Goal: Task Accomplishment & Management: Use online tool/utility

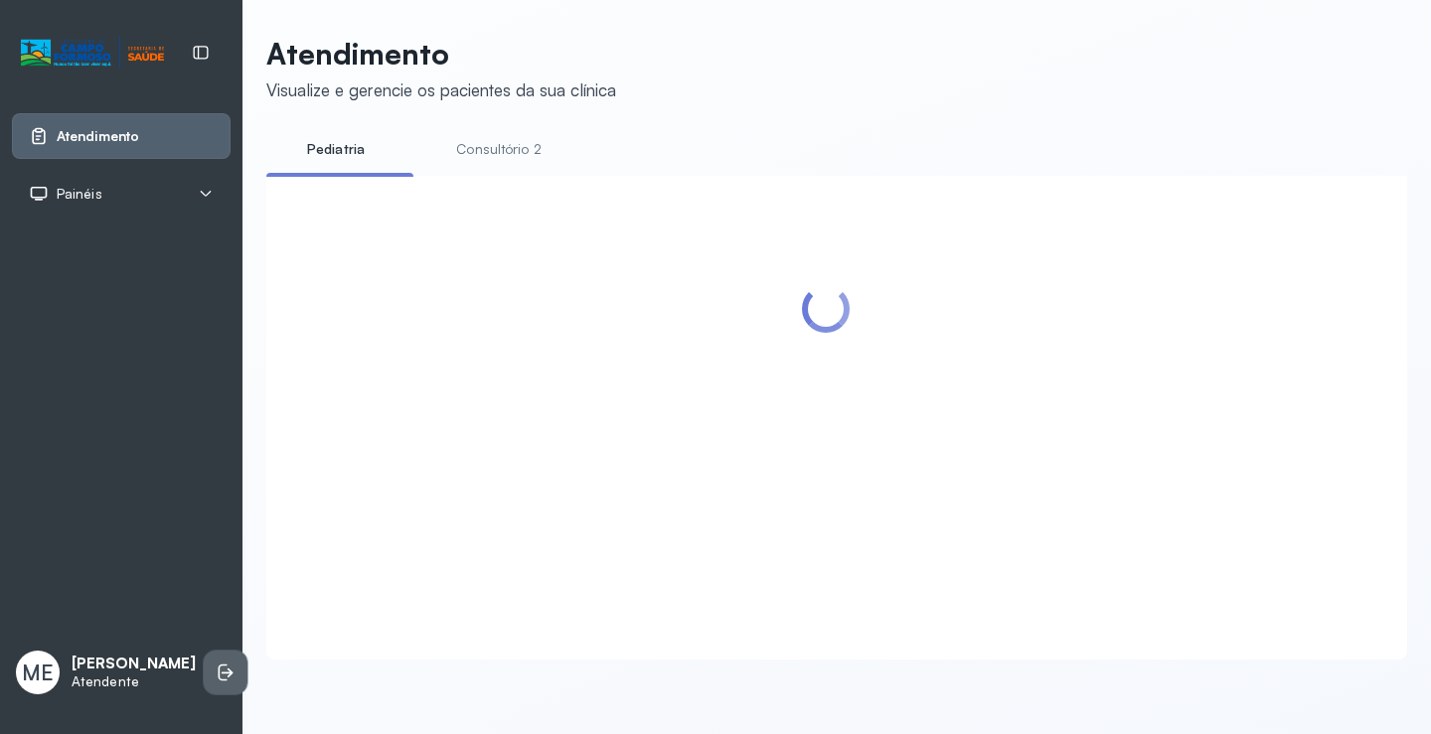
click at [204, 675] on li at bounding box center [226, 673] width 44 height 44
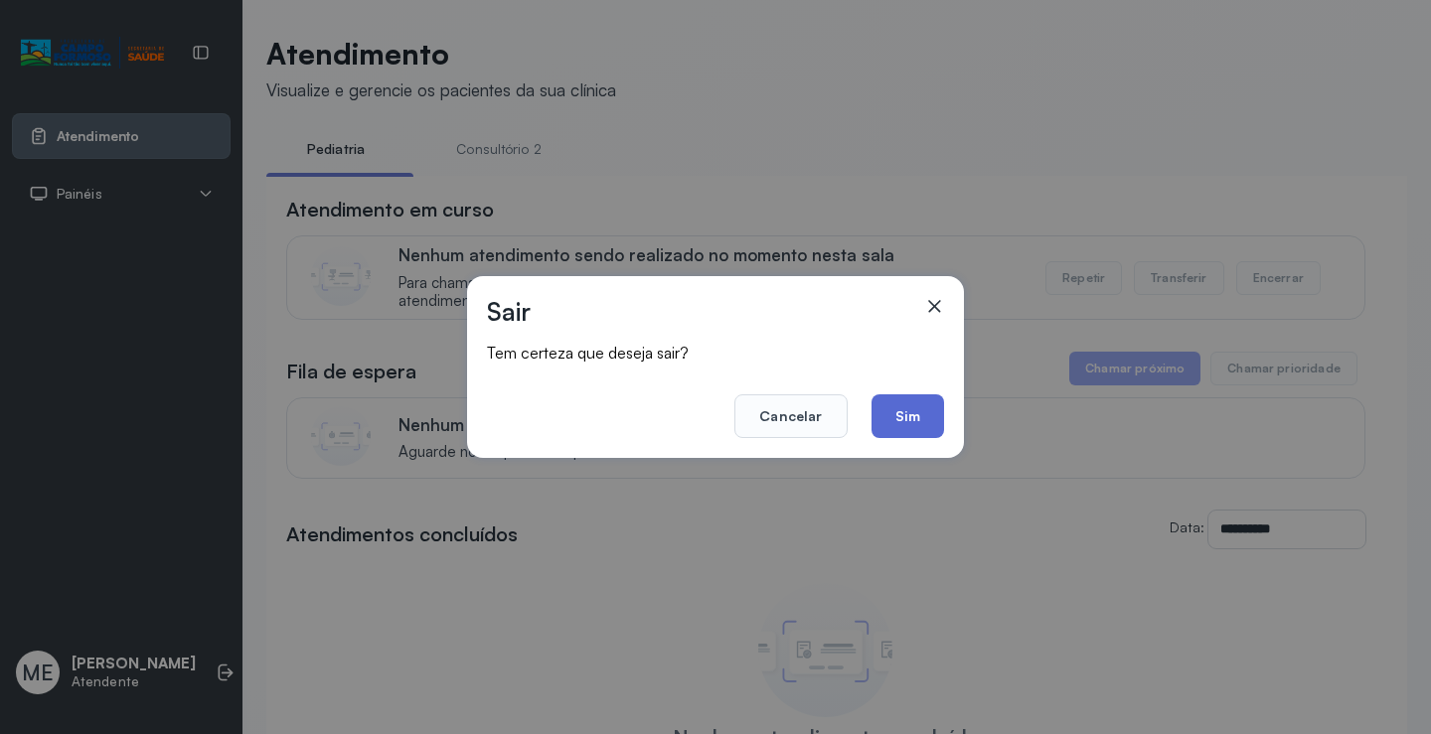
click at [894, 431] on button "Sim" at bounding box center [907, 416] width 73 height 44
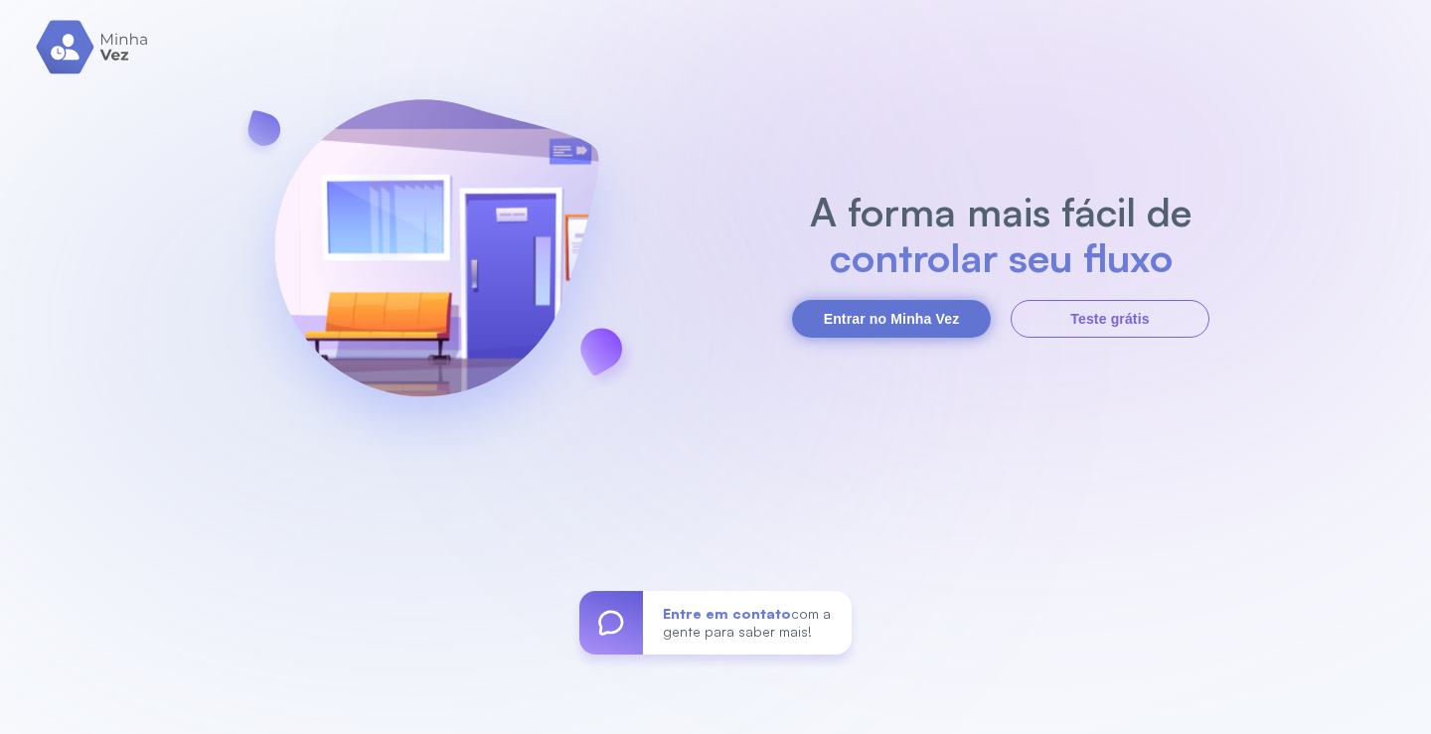
click at [923, 319] on button "Entrar no Minha Vez" at bounding box center [891, 319] width 199 height 38
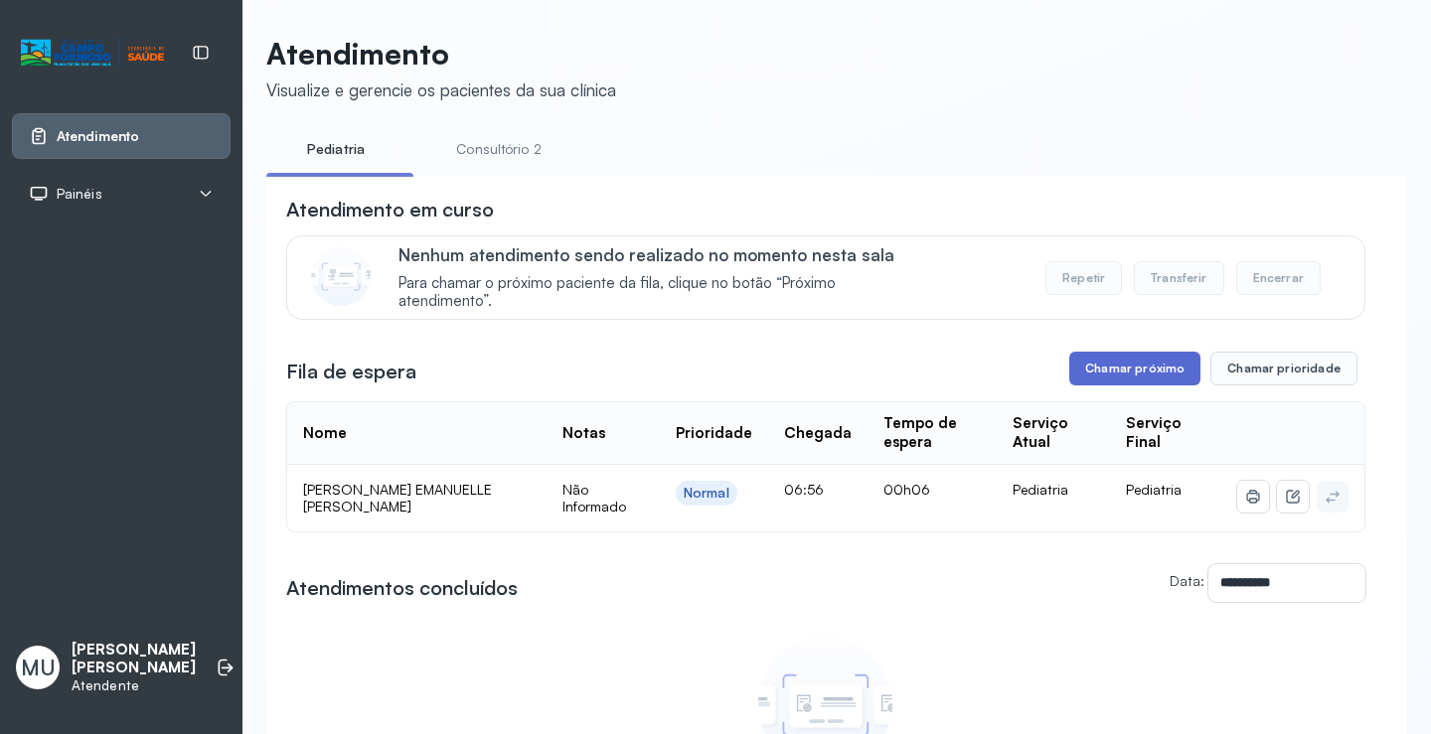
click at [1109, 366] on button "Chamar próximo" at bounding box center [1134, 369] width 131 height 34
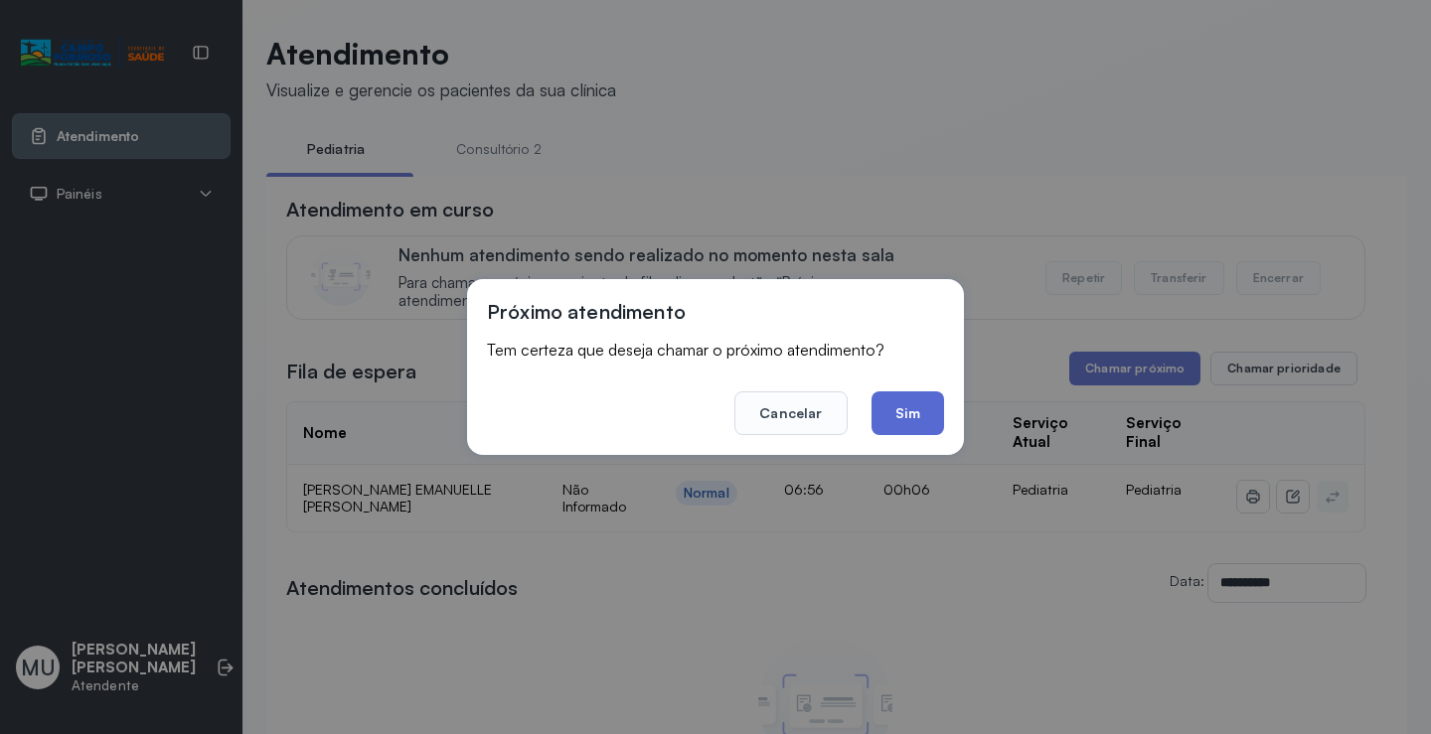
click at [907, 405] on button "Sim" at bounding box center [907, 414] width 73 height 44
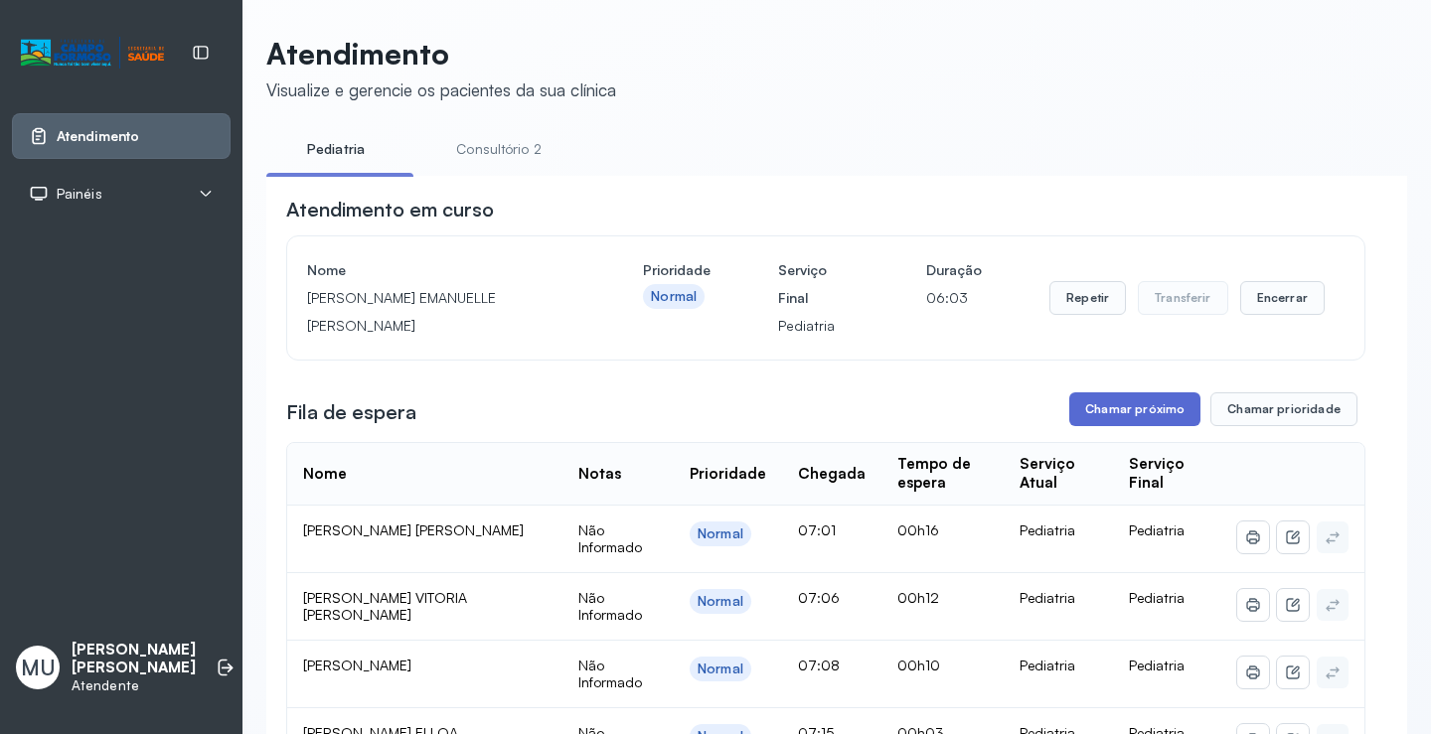
click at [1120, 404] on button "Chamar próximo" at bounding box center [1134, 410] width 131 height 34
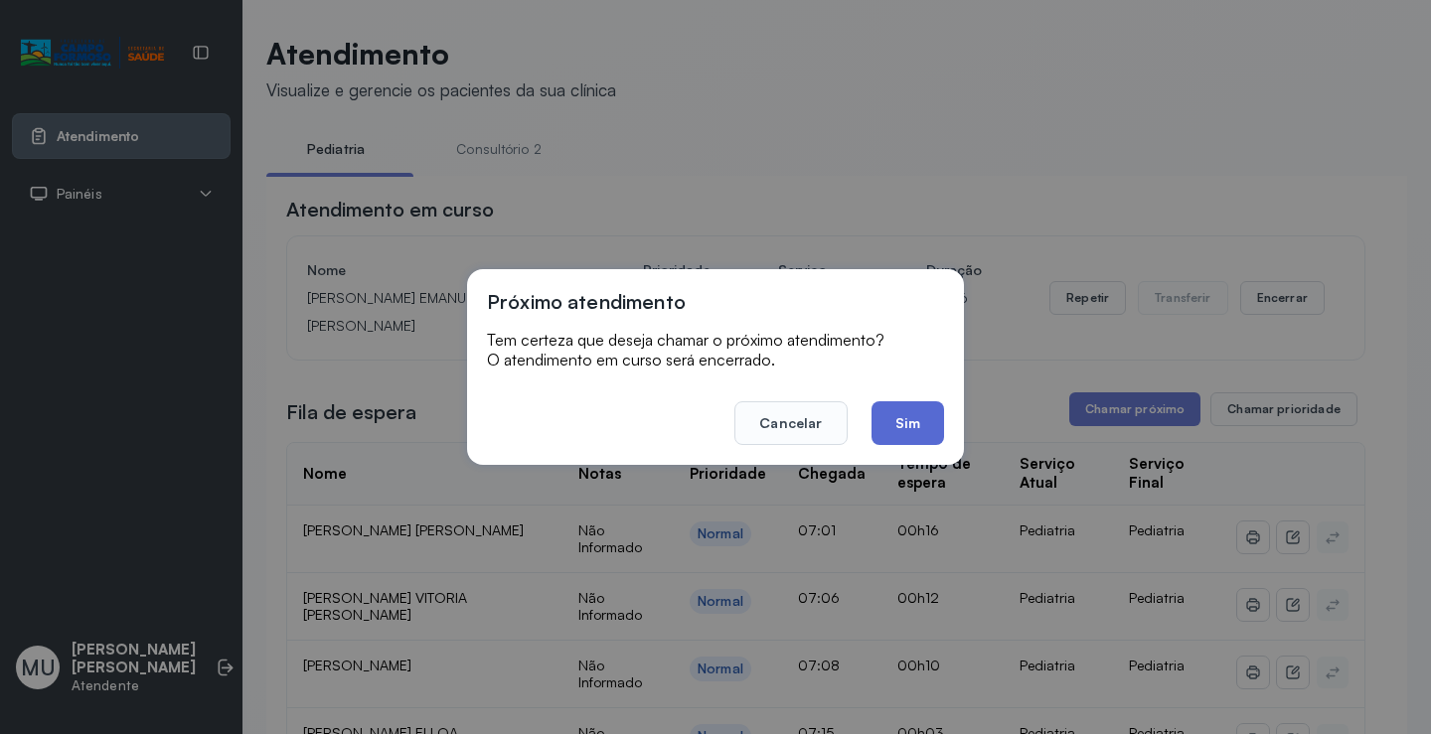
click at [897, 412] on button "Sim" at bounding box center [907, 423] width 73 height 44
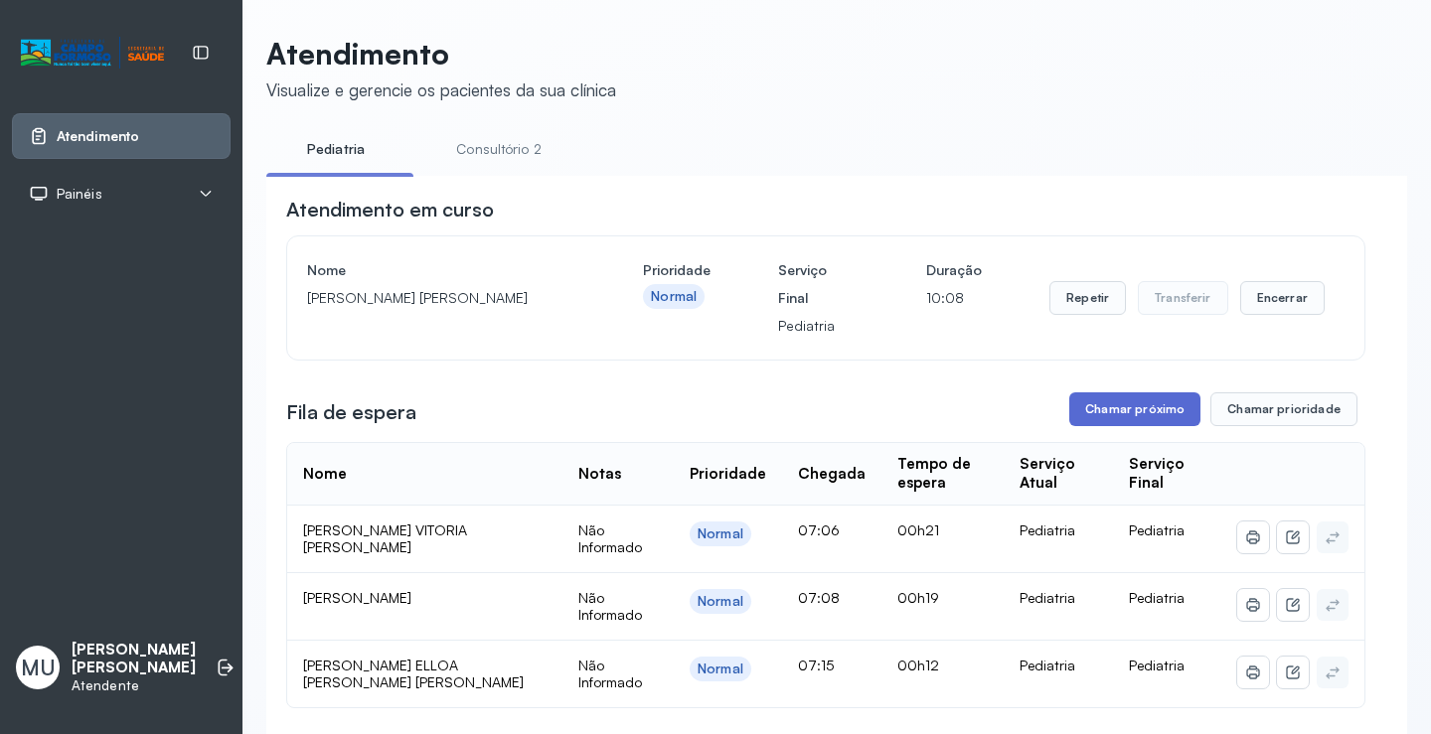
click at [1130, 416] on button "Chamar próximo" at bounding box center [1134, 410] width 131 height 34
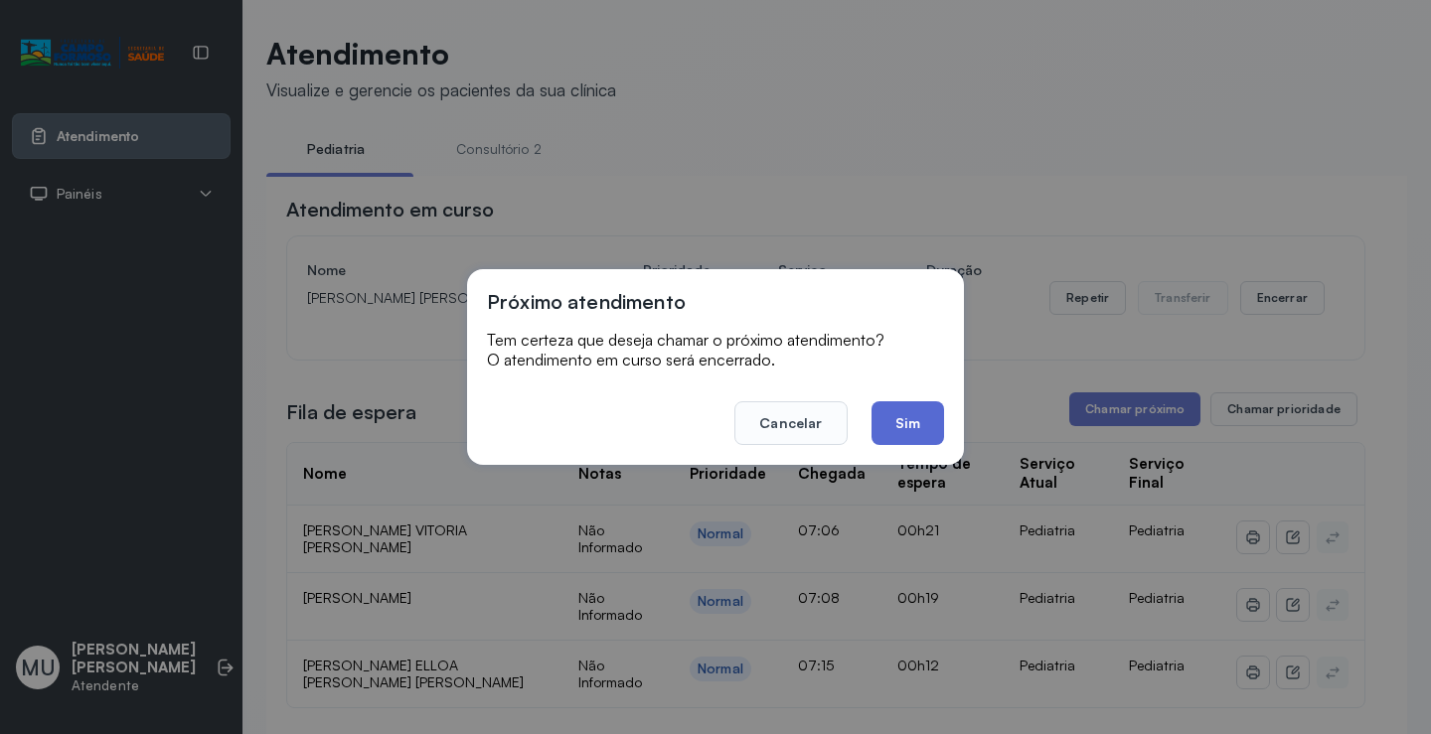
click at [922, 418] on button "Sim" at bounding box center [907, 423] width 73 height 44
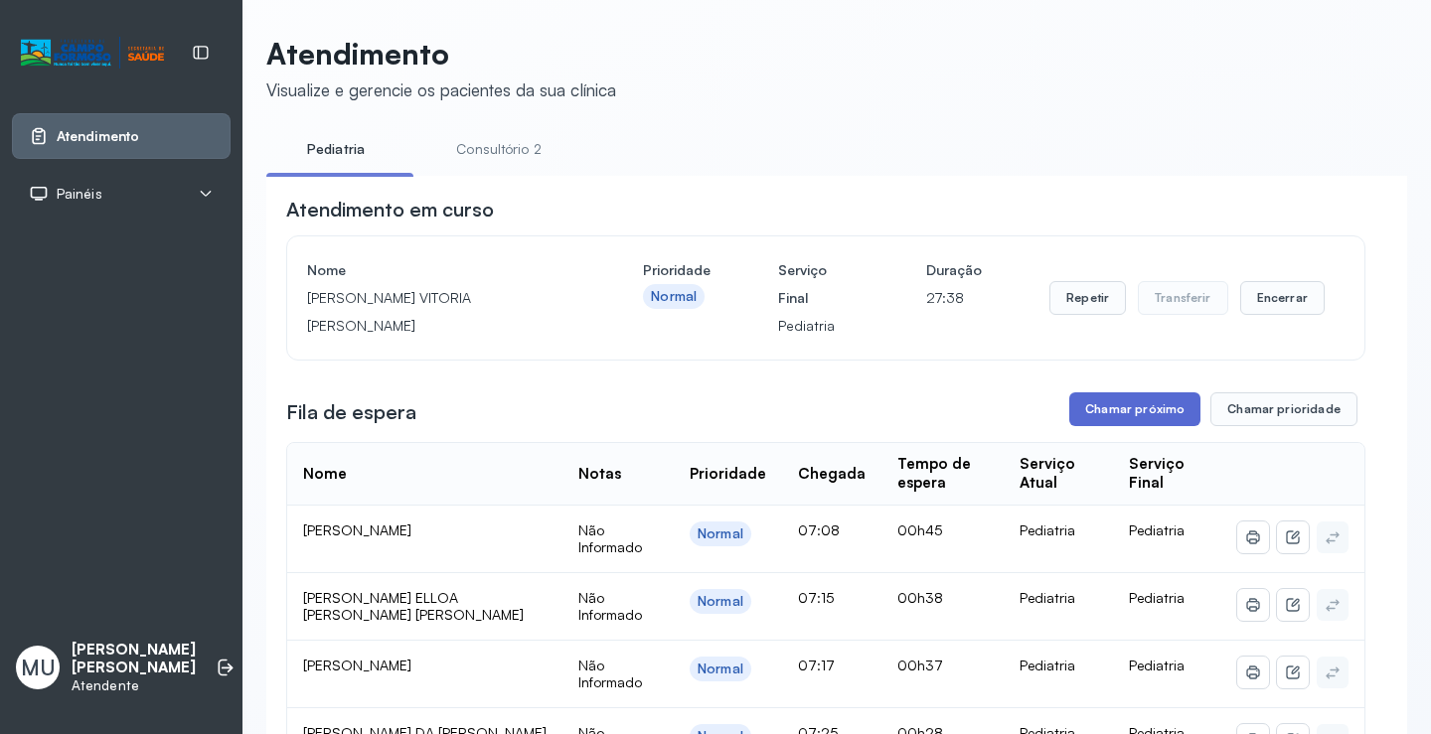
click at [1131, 412] on button "Chamar próximo" at bounding box center [1134, 410] width 131 height 34
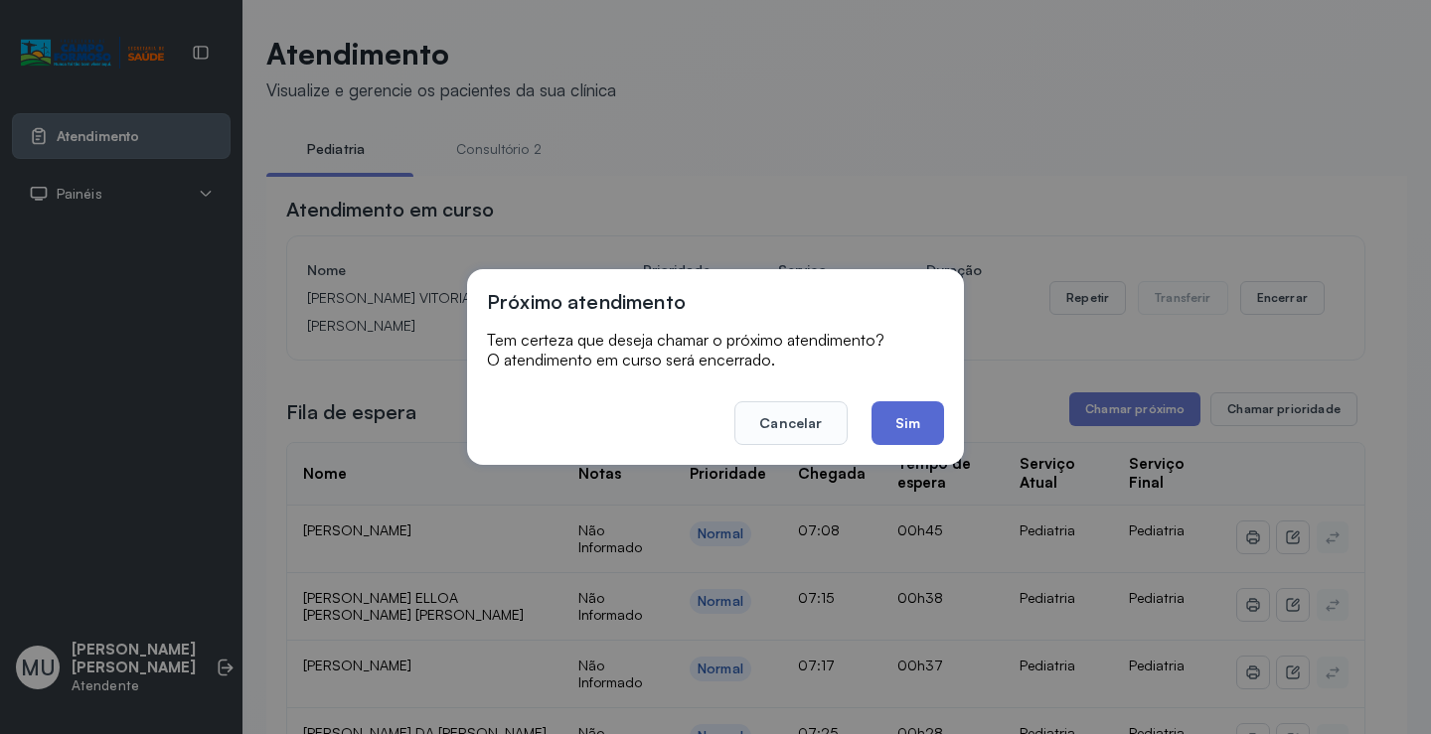
click at [899, 423] on button "Sim" at bounding box center [907, 423] width 73 height 44
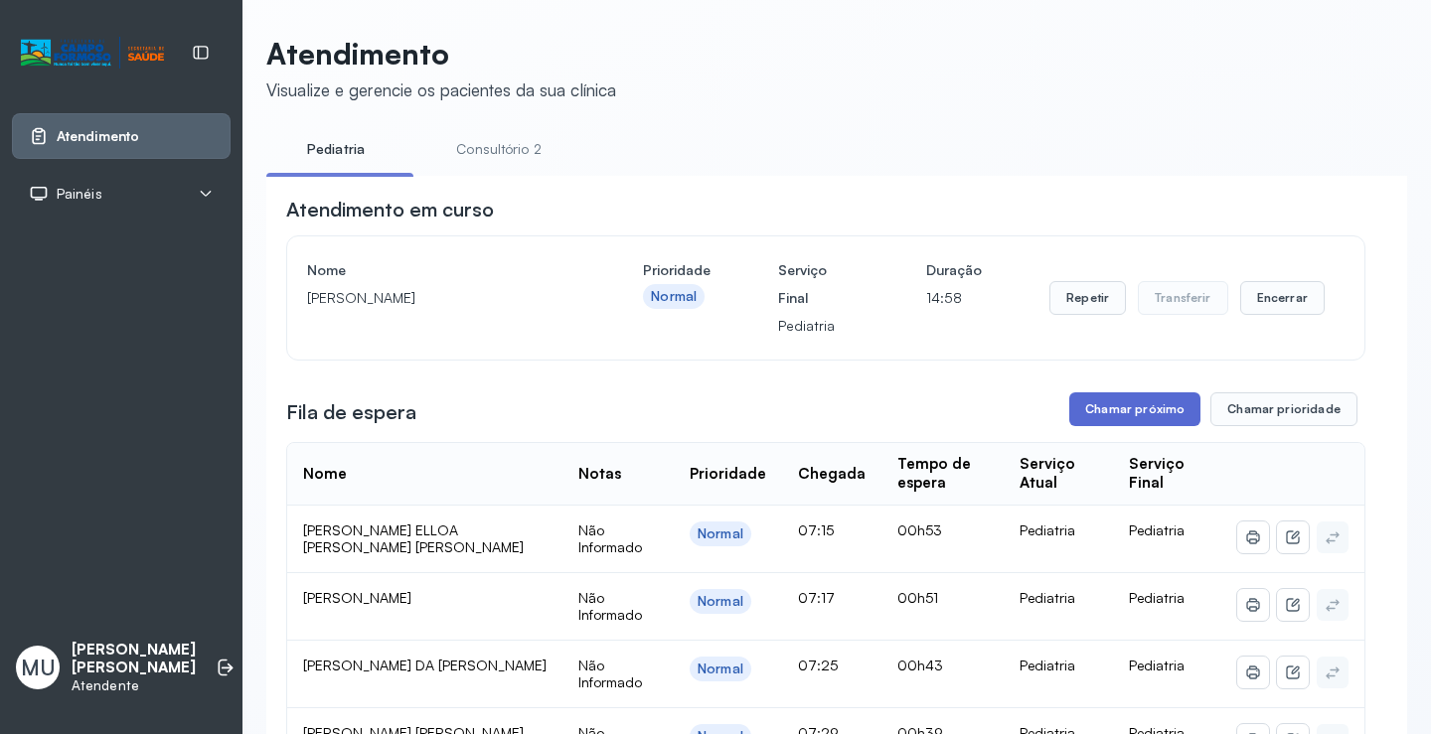
click at [1126, 423] on button "Chamar próximo" at bounding box center [1134, 410] width 131 height 34
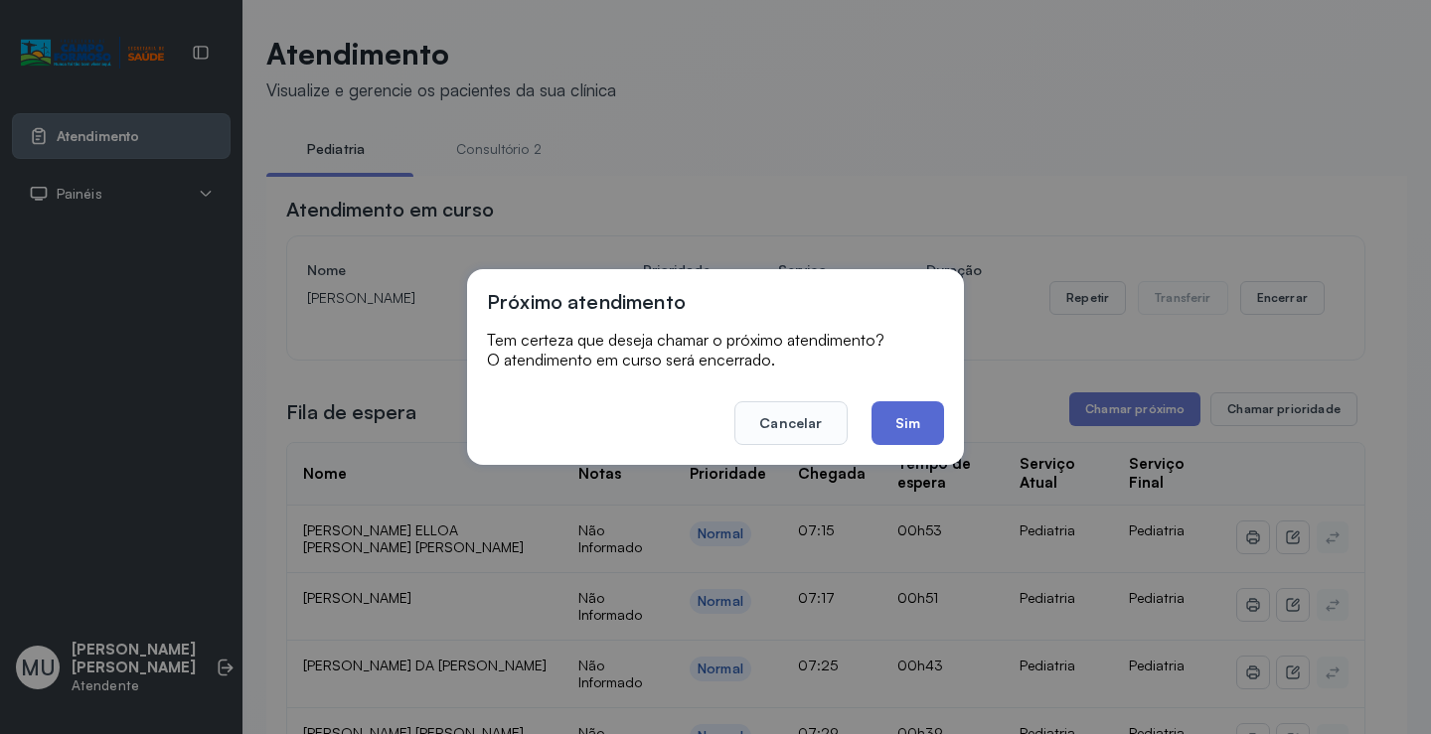
click at [890, 404] on button "Sim" at bounding box center [907, 423] width 73 height 44
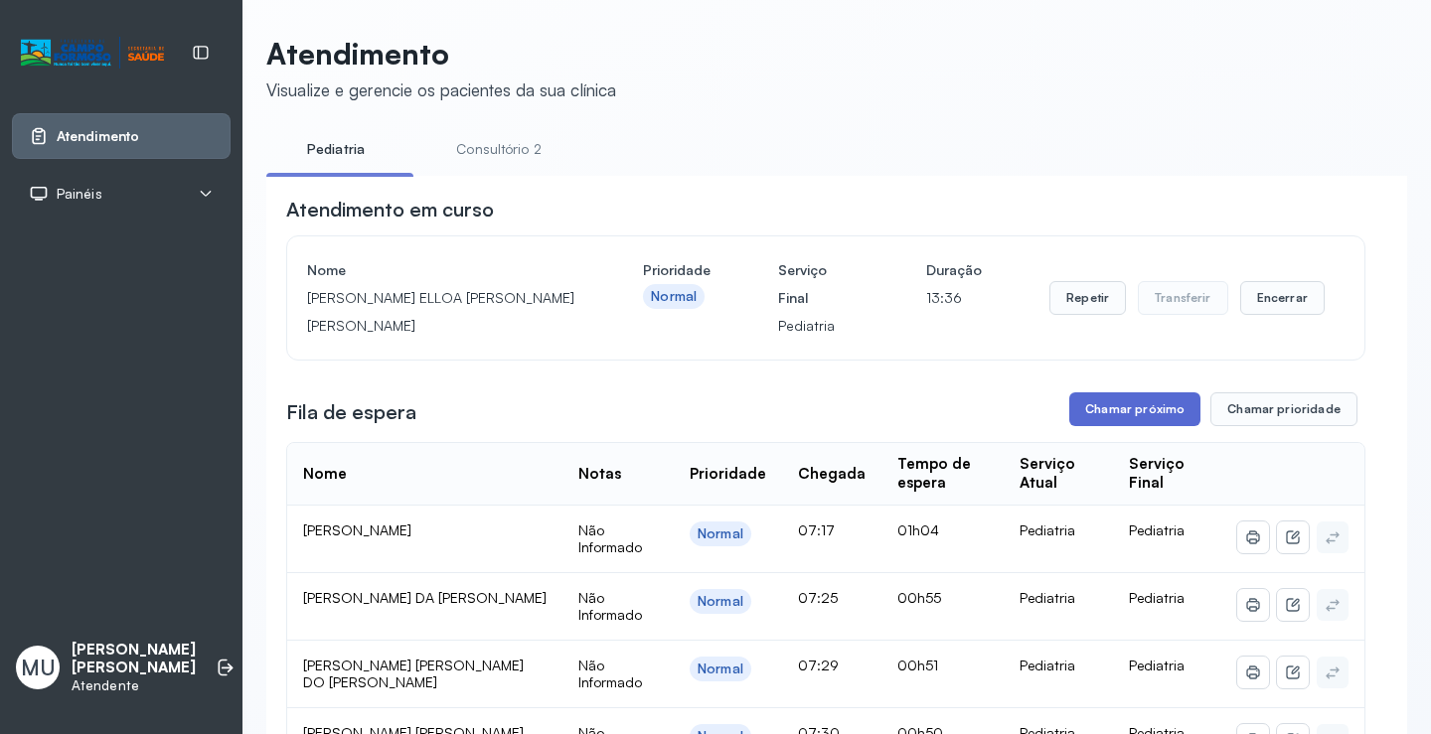
click at [1112, 420] on button "Chamar próximo" at bounding box center [1134, 410] width 131 height 34
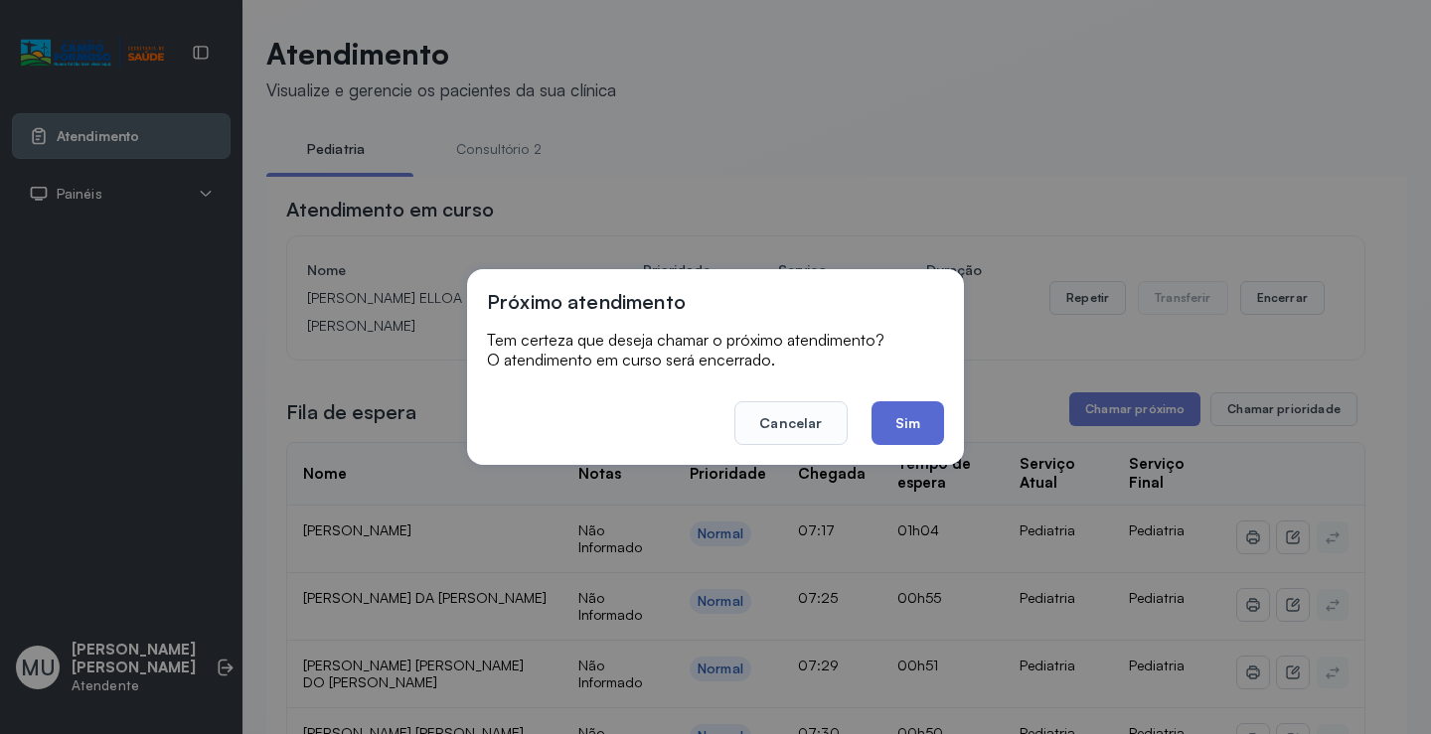
click at [895, 427] on button "Sim" at bounding box center [907, 423] width 73 height 44
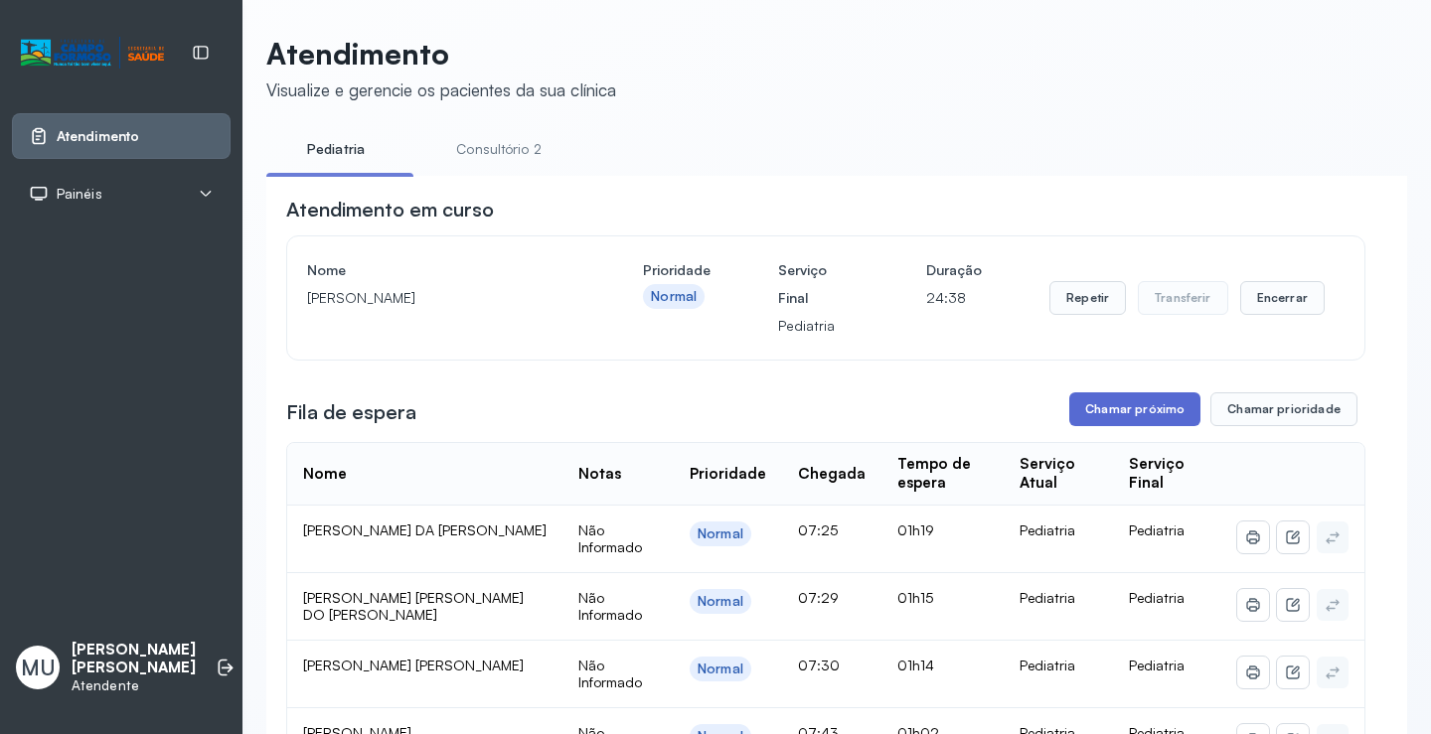
click at [1157, 415] on button "Chamar próximo" at bounding box center [1134, 410] width 131 height 34
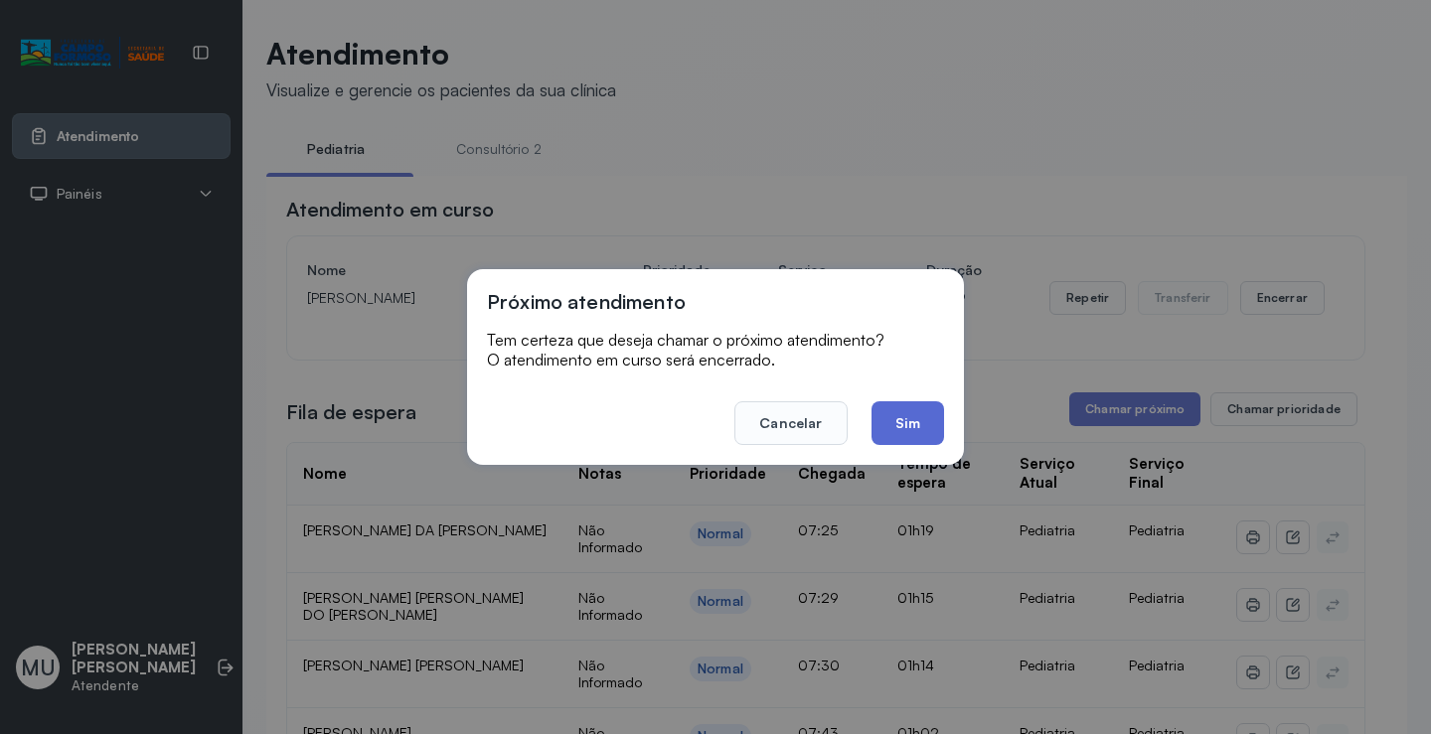
click at [921, 416] on button "Sim" at bounding box center [907, 423] width 73 height 44
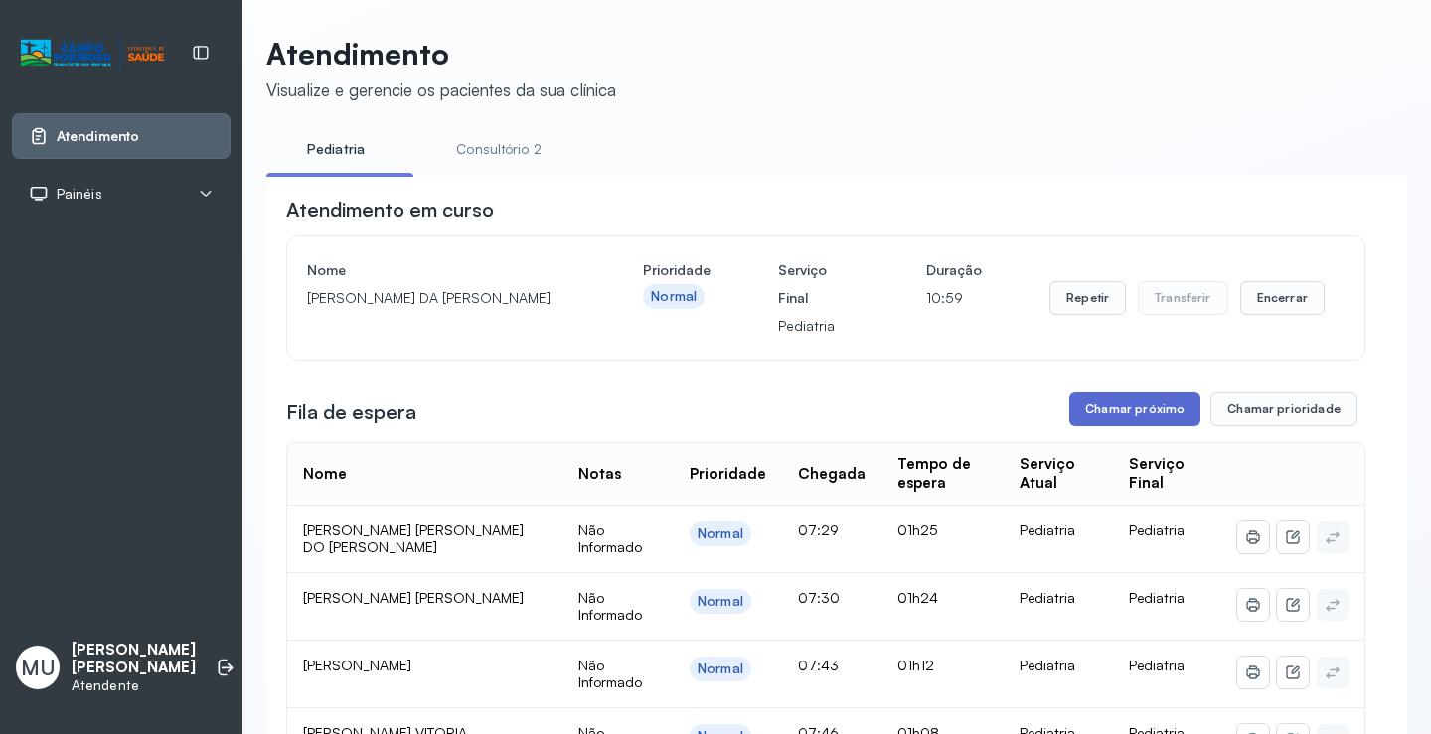
click at [1108, 411] on button "Chamar próximo" at bounding box center [1134, 410] width 131 height 34
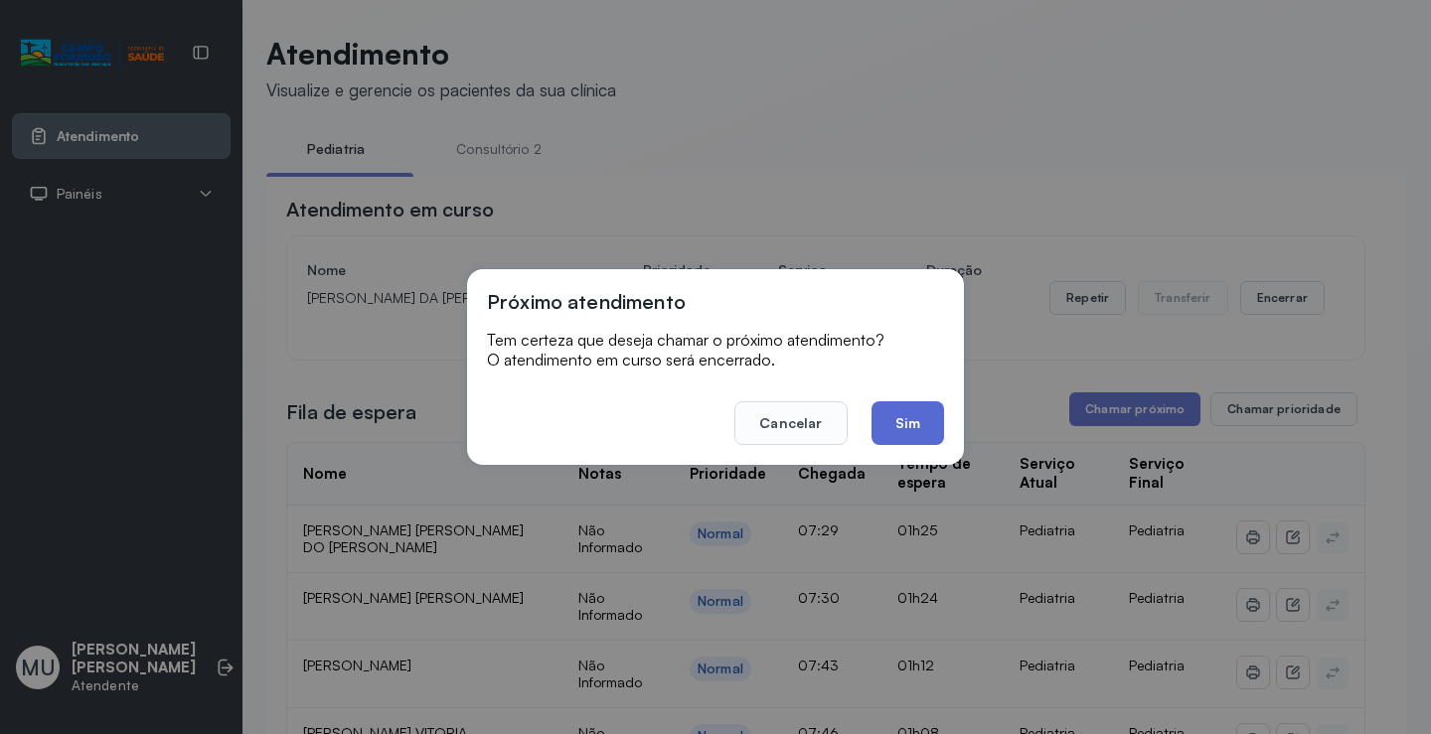
click at [922, 423] on button "Sim" at bounding box center [907, 423] width 73 height 44
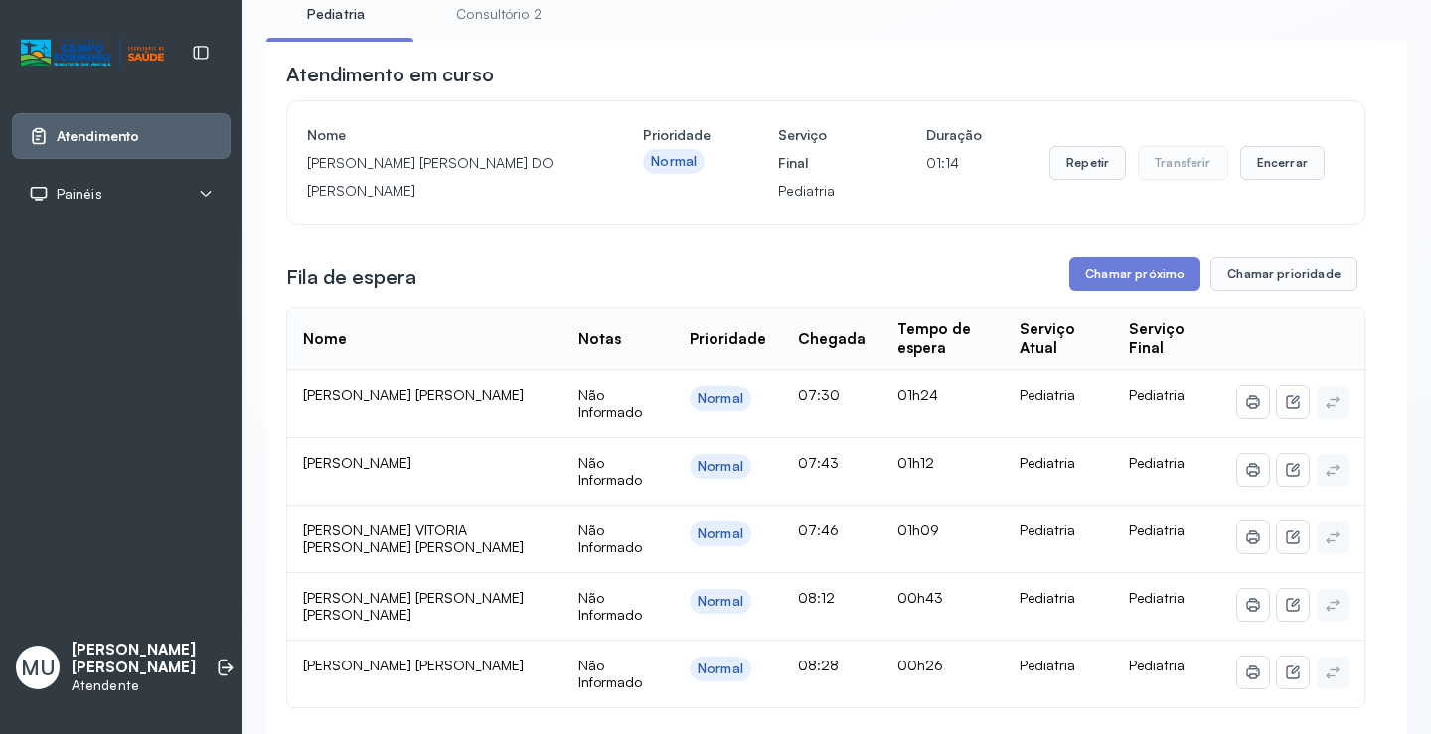
scroll to position [99, 0]
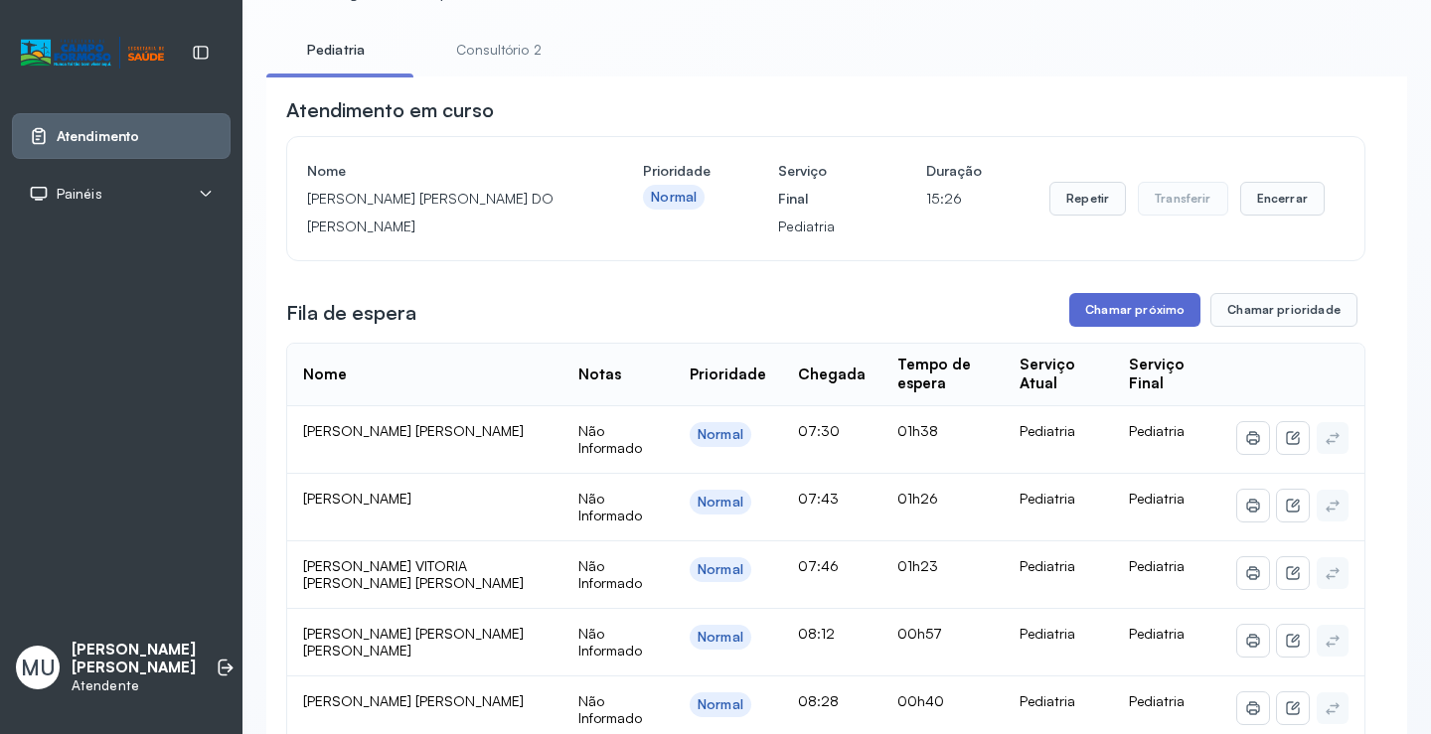
click at [1128, 324] on button "Chamar próximo" at bounding box center [1134, 310] width 131 height 34
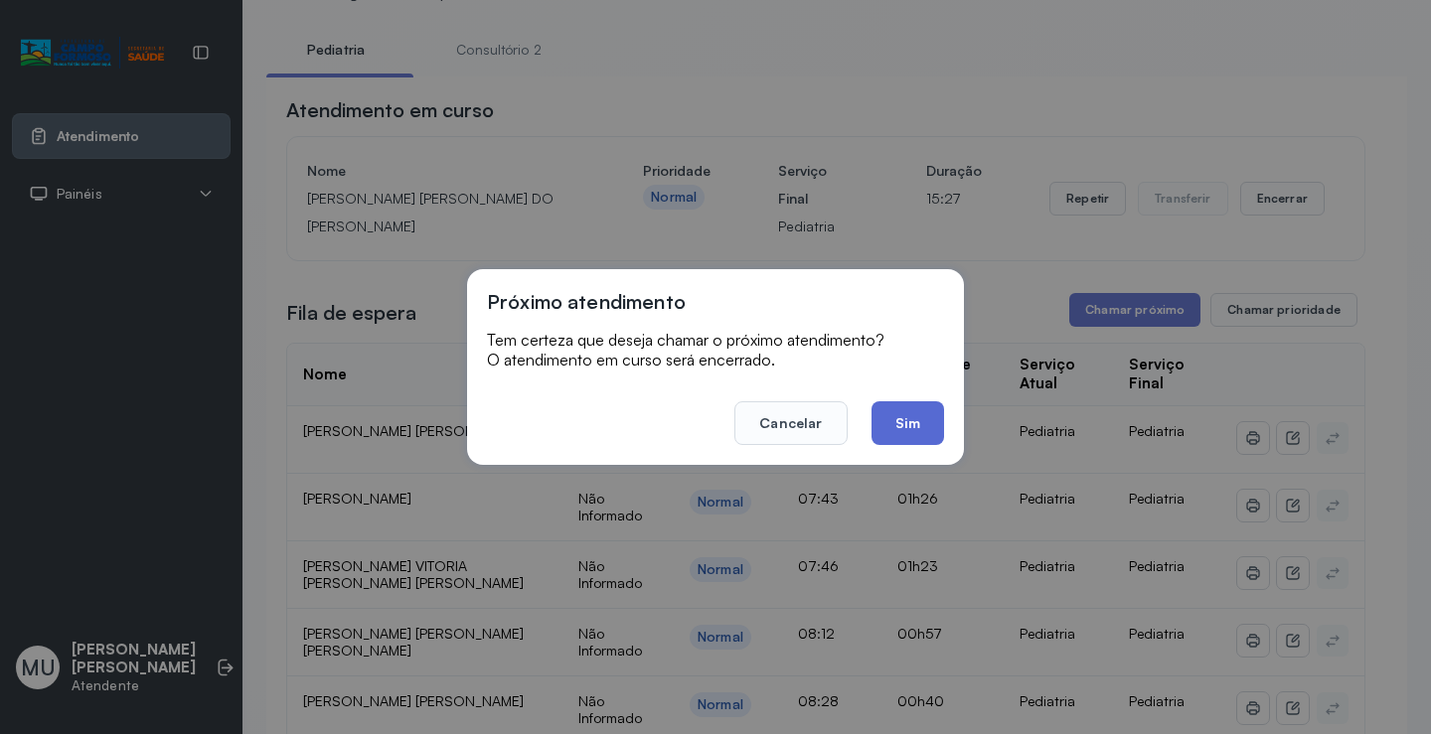
click at [898, 417] on button "Sim" at bounding box center [907, 423] width 73 height 44
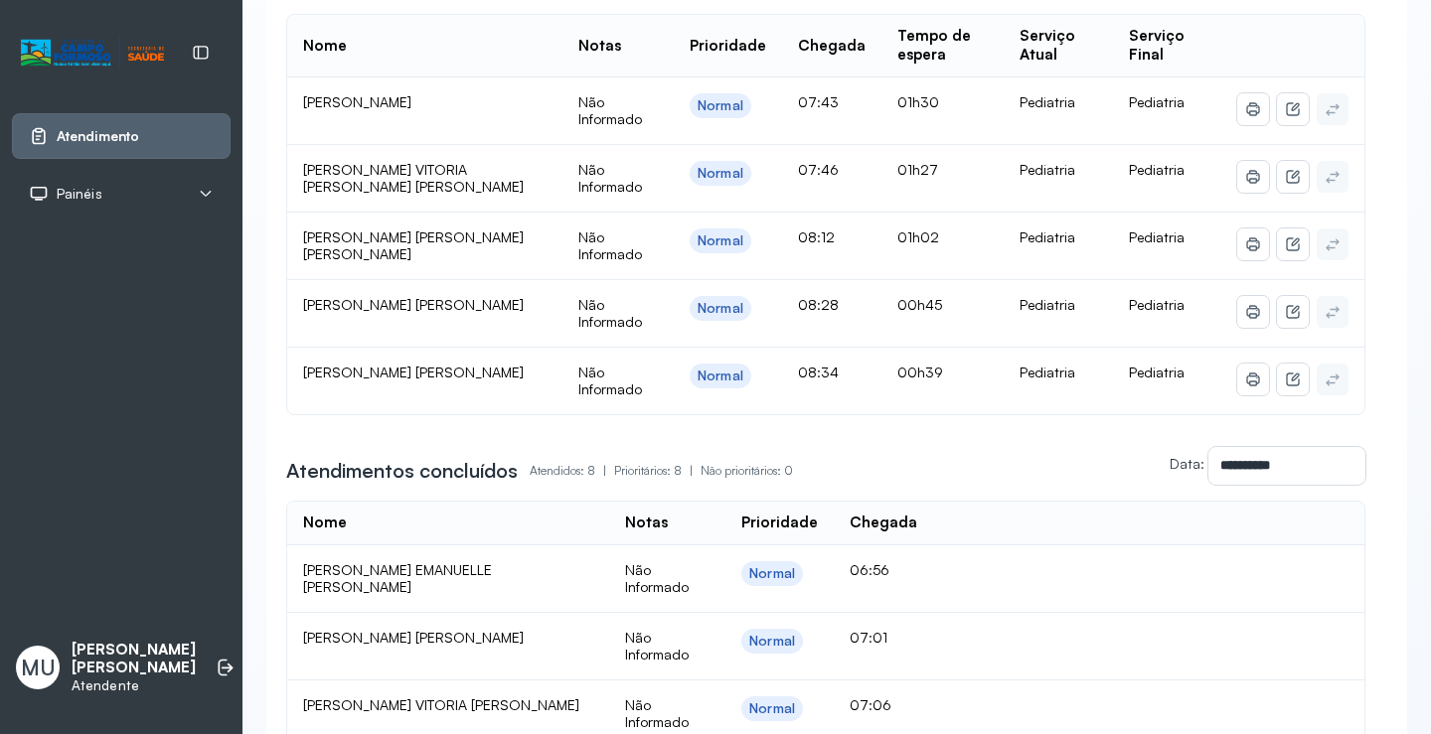
scroll to position [397, 0]
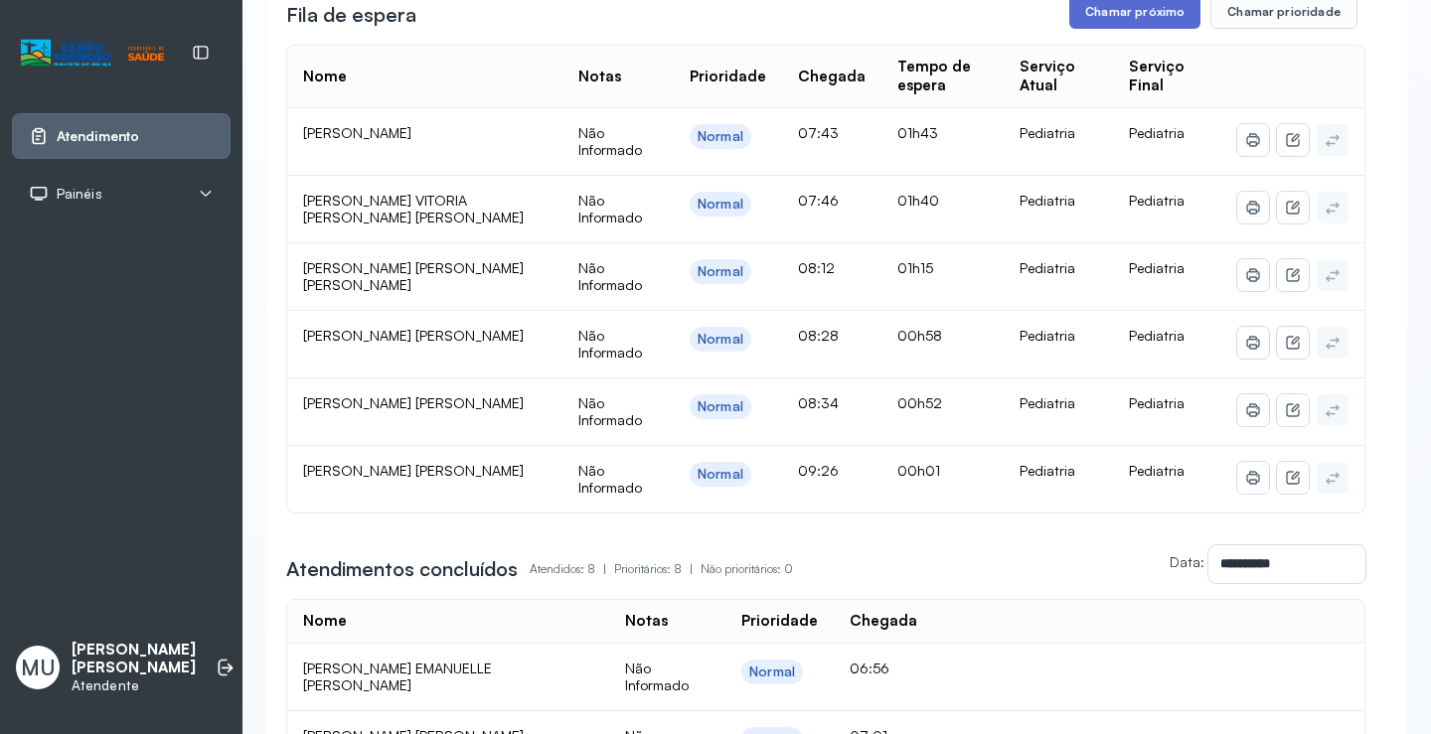
click at [1132, 9] on button "Chamar próximo" at bounding box center [1134, 12] width 131 height 34
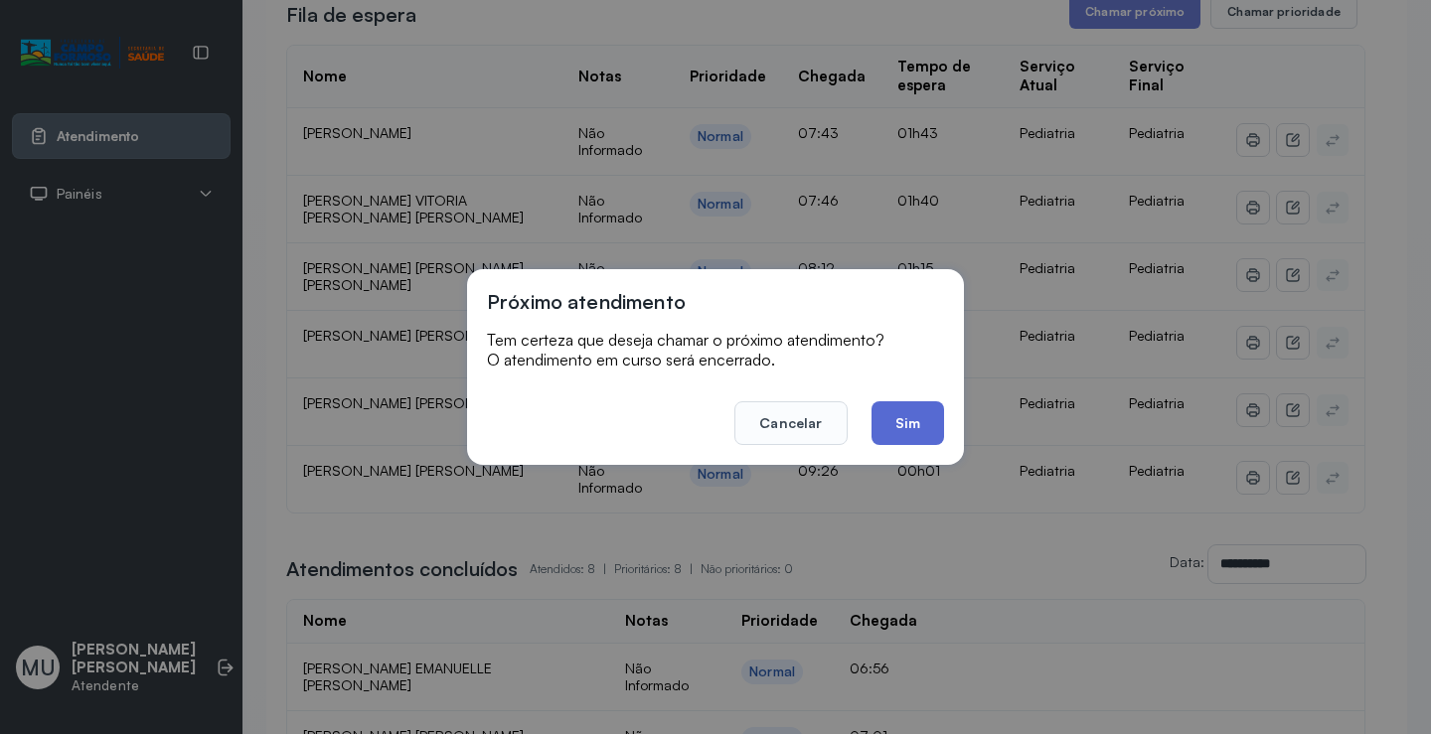
click at [916, 418] on button "Sim" at bounding box center [907, 423] width 73 height 44
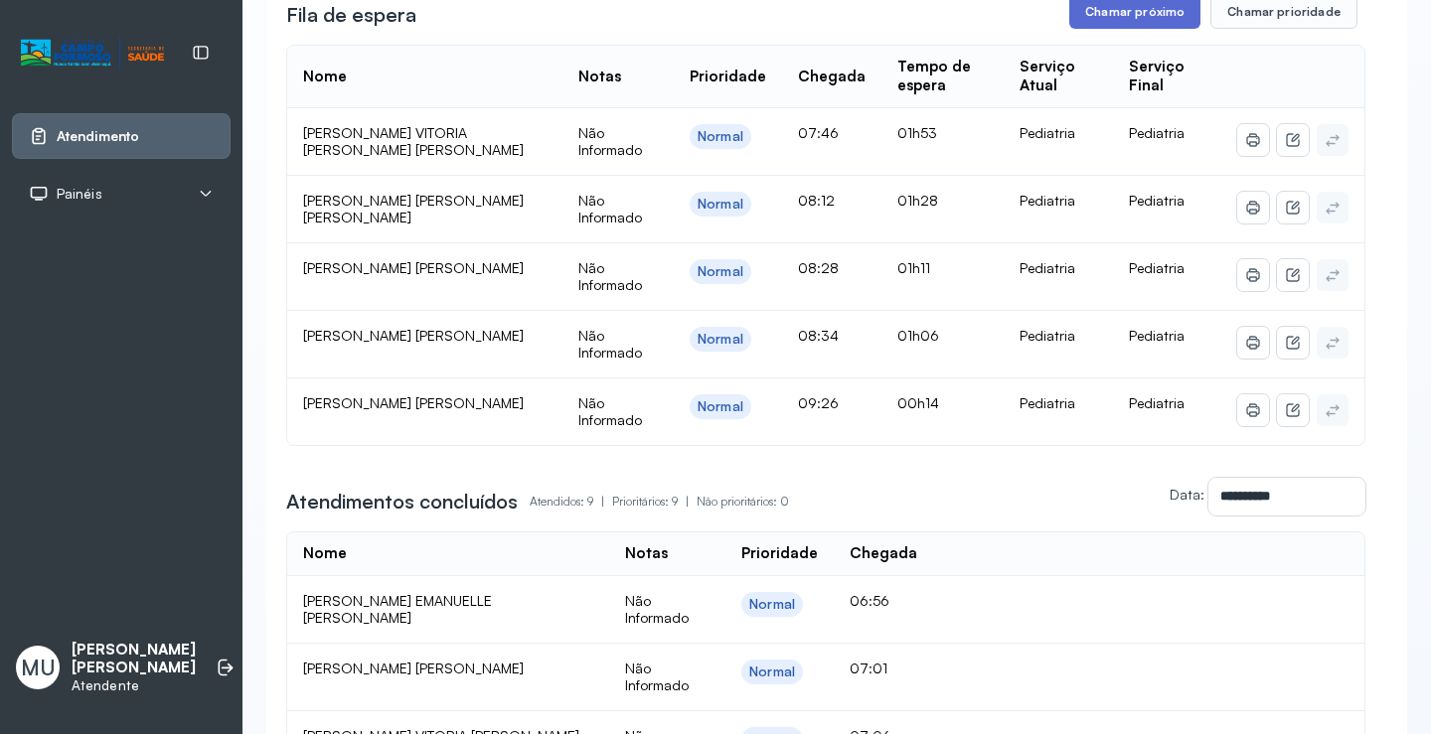
click at [1086, 5] on button "Chamar próximo" at bounding box center [1134, 12] width 131 height 34
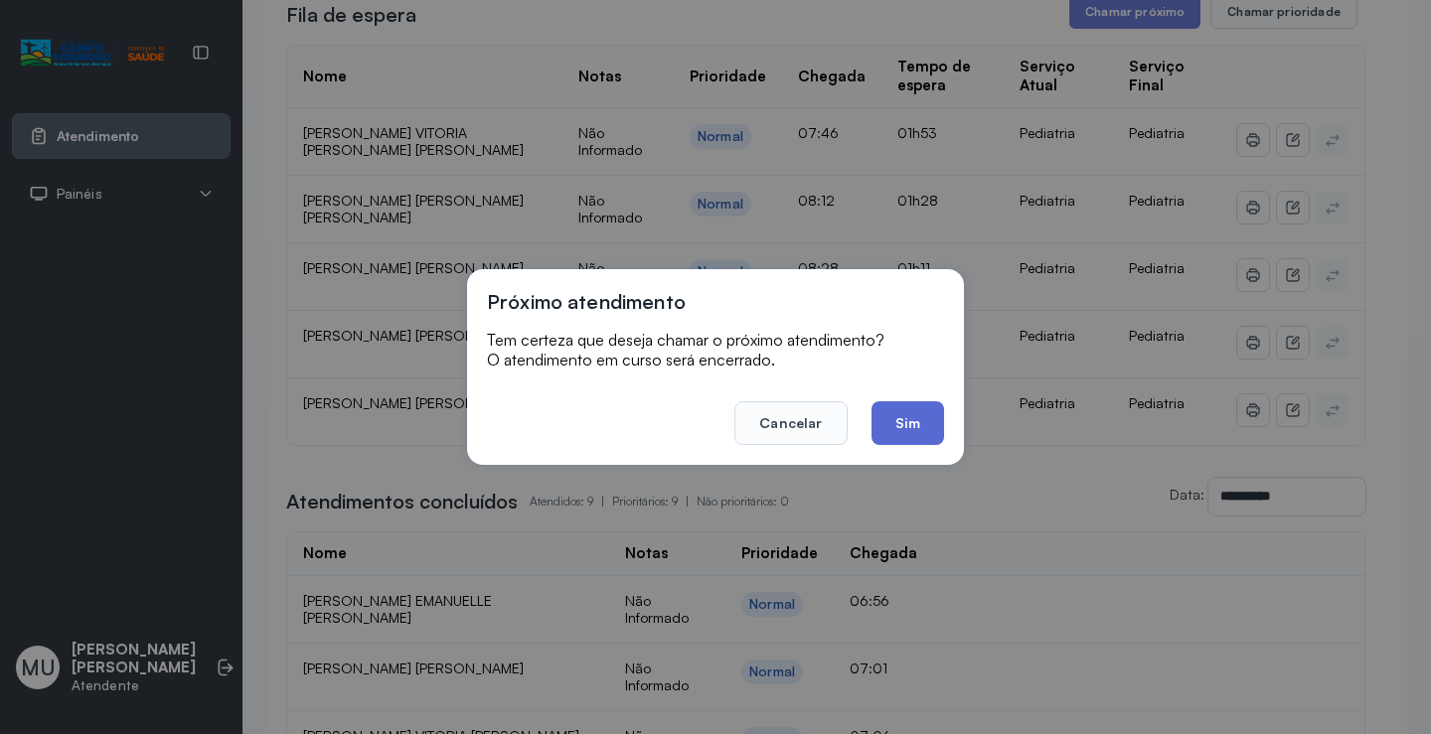
click at [903, 421] on button "Sim" at bounding box center [907, 423] width 73 height 44
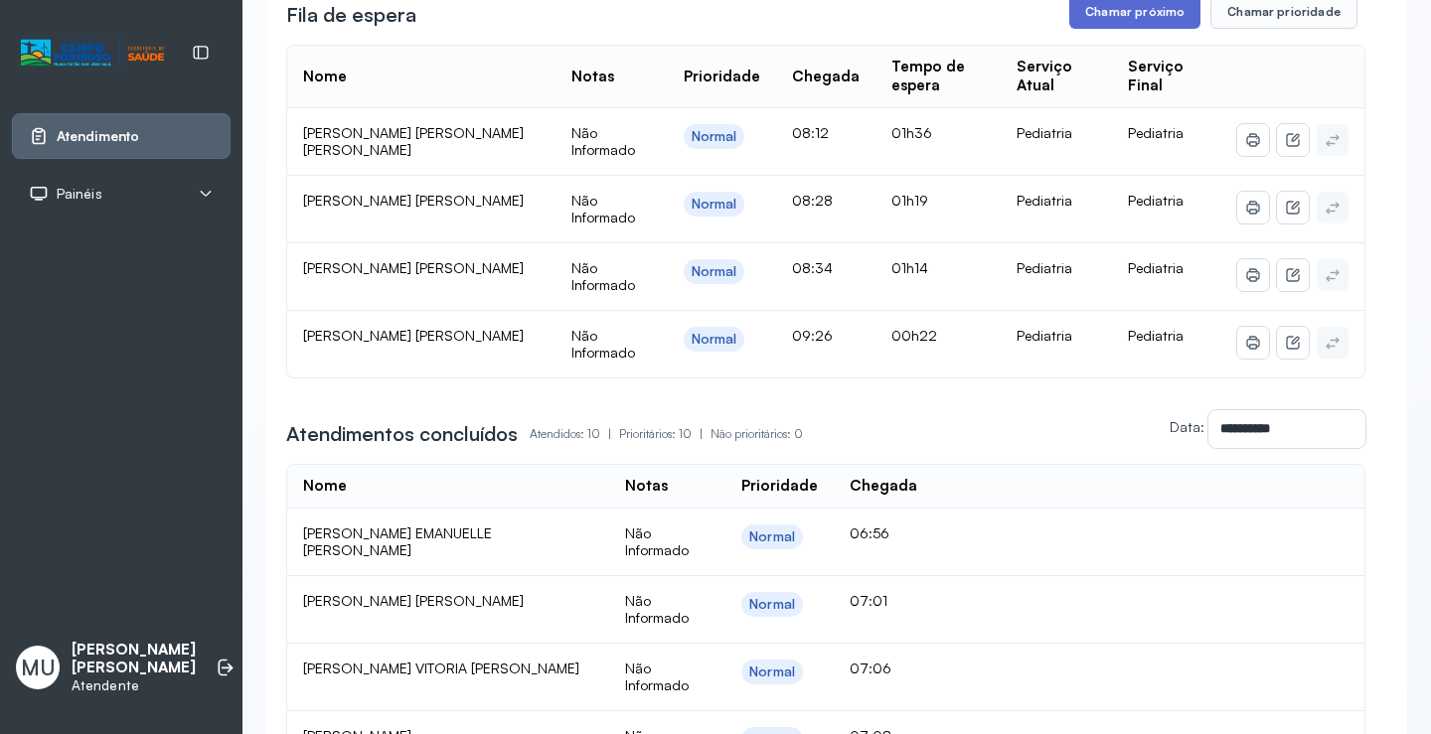
click at [1141, 17] on button "Chamar próximo" at bounding box center [1134, 12] width 131 height 34
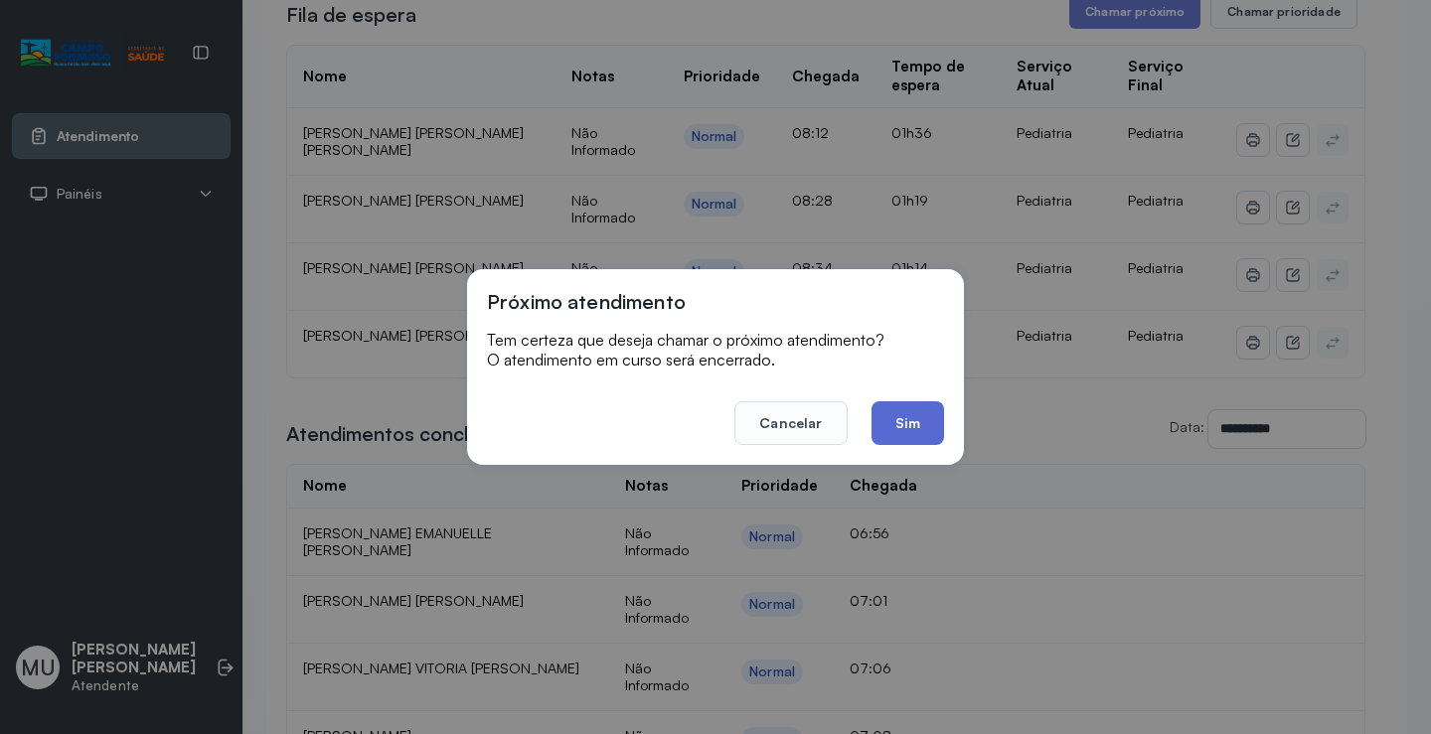
click at [907, 420] on button "Sim" at bounding box center [907, 423] width 73 height 44
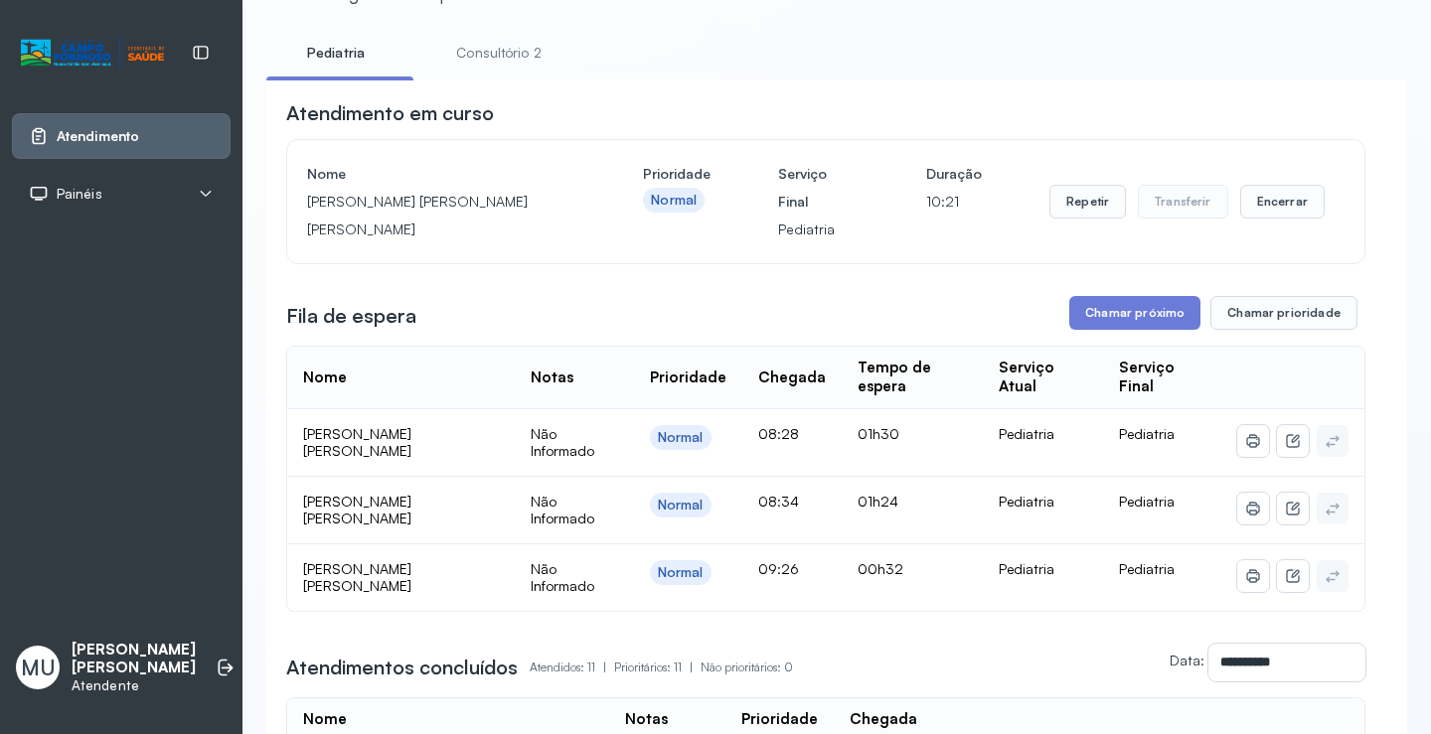
scroll to position [0, 0]
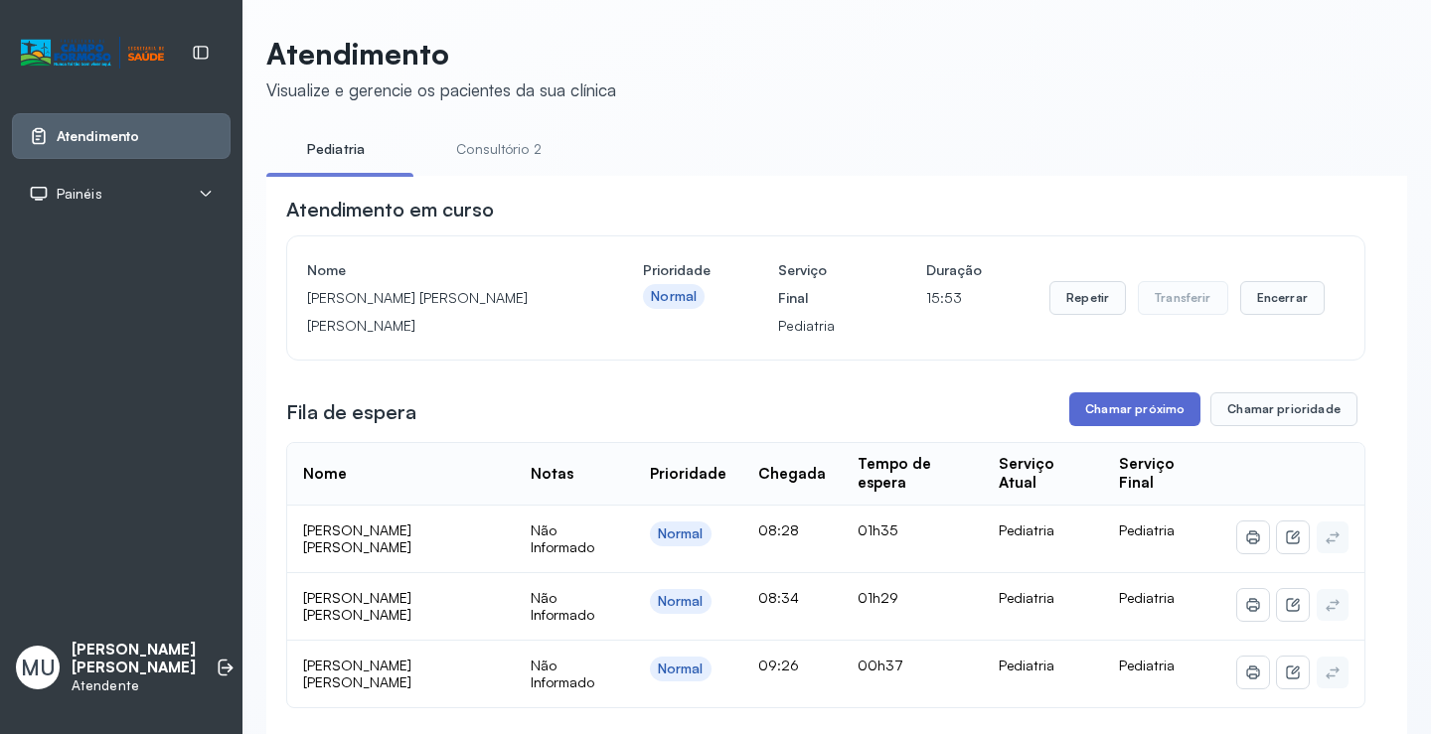
click at [1126, 412] on button "Chamar próximo" at bounding box center [1134, 410] width 131 height 34
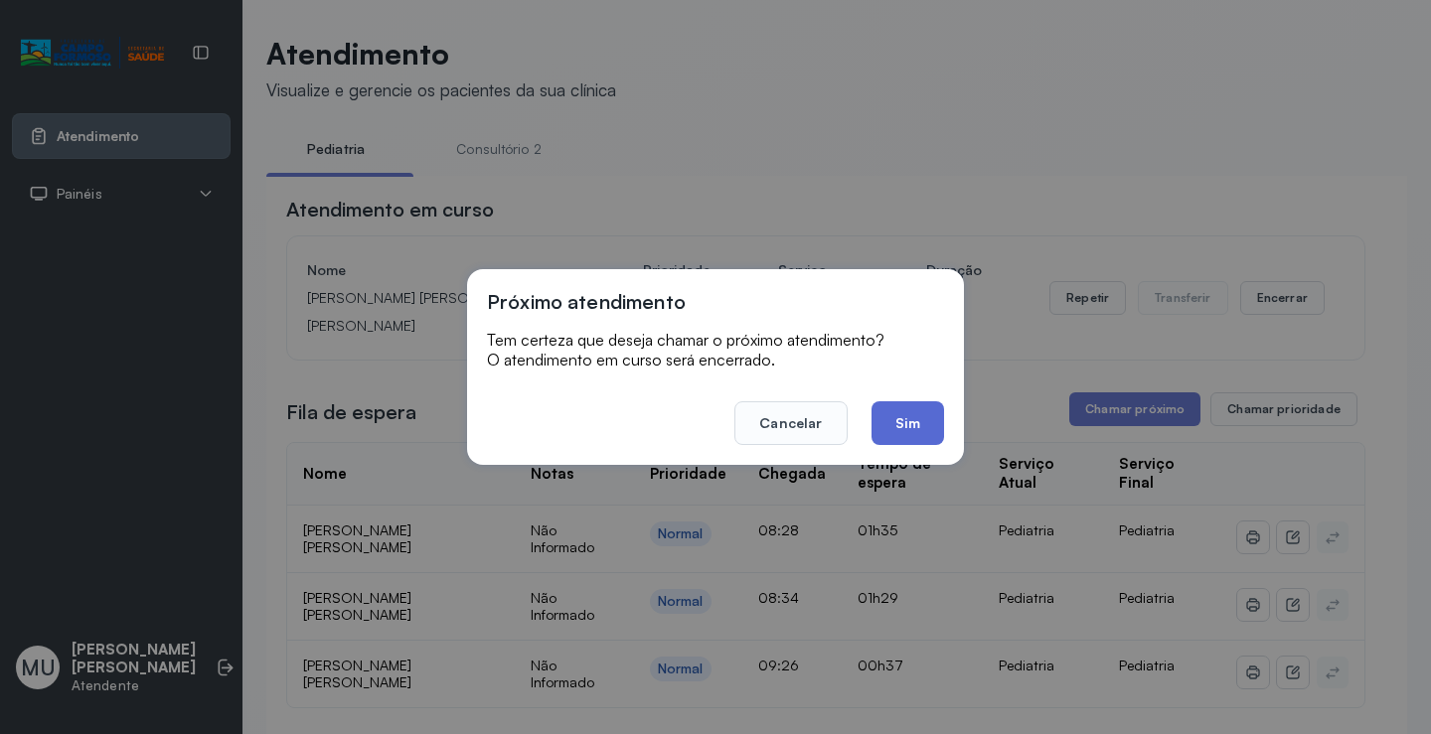
click at [901, 418] on button "Sim" at bounding box center [907, 423] width 73 height 44
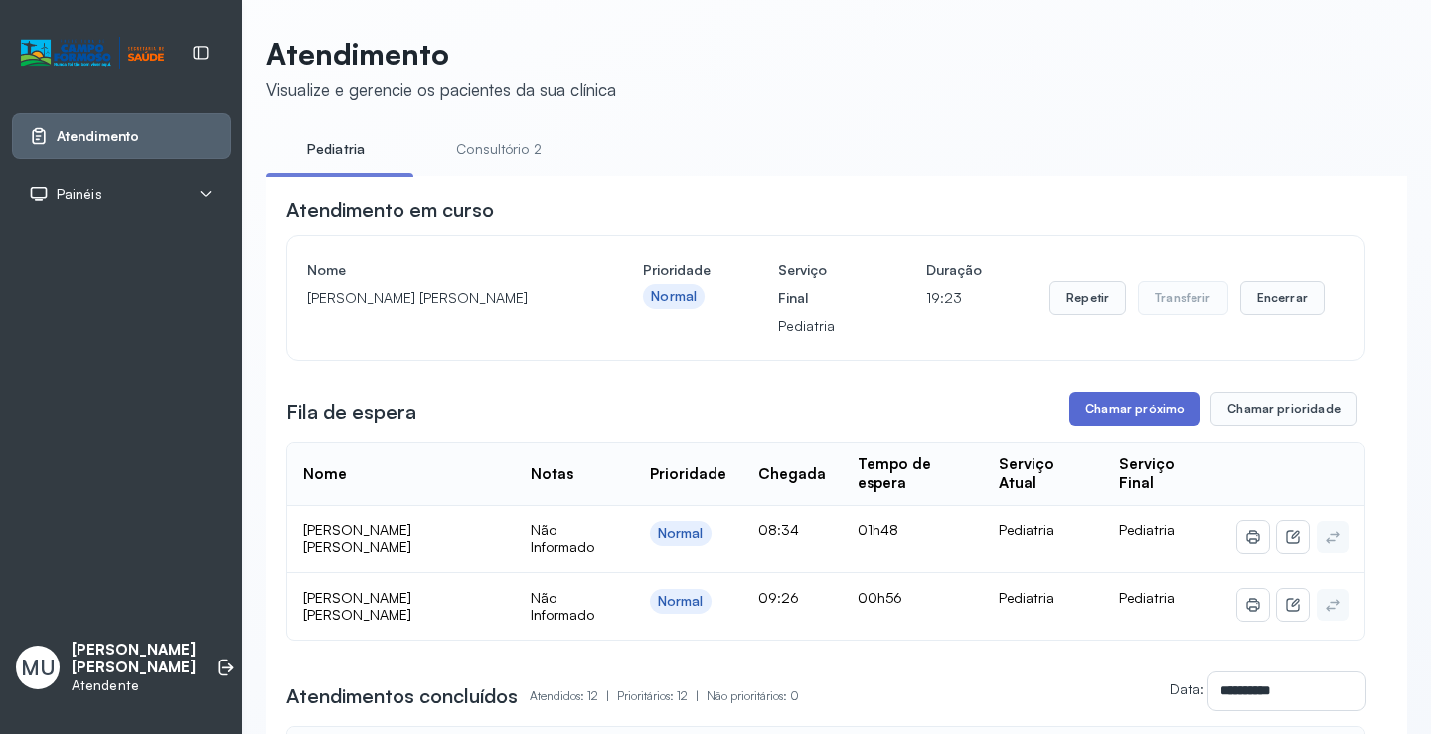
click at [1157, 406] on button "Chamar próximo" at bounding box center [1134, 410] width 131 height 34
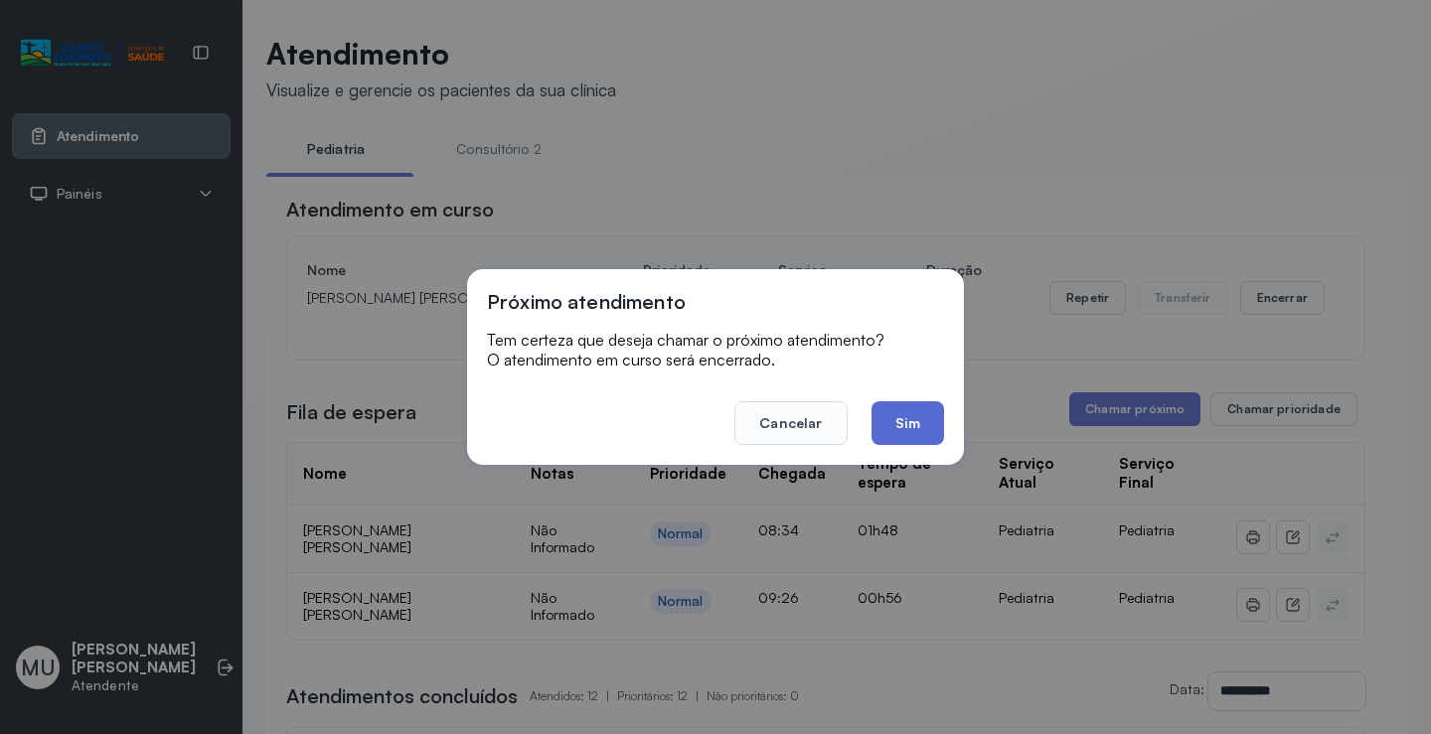
click at [907, 421] on button "Sim" at bounding box center [907, 423] width 73 height 44
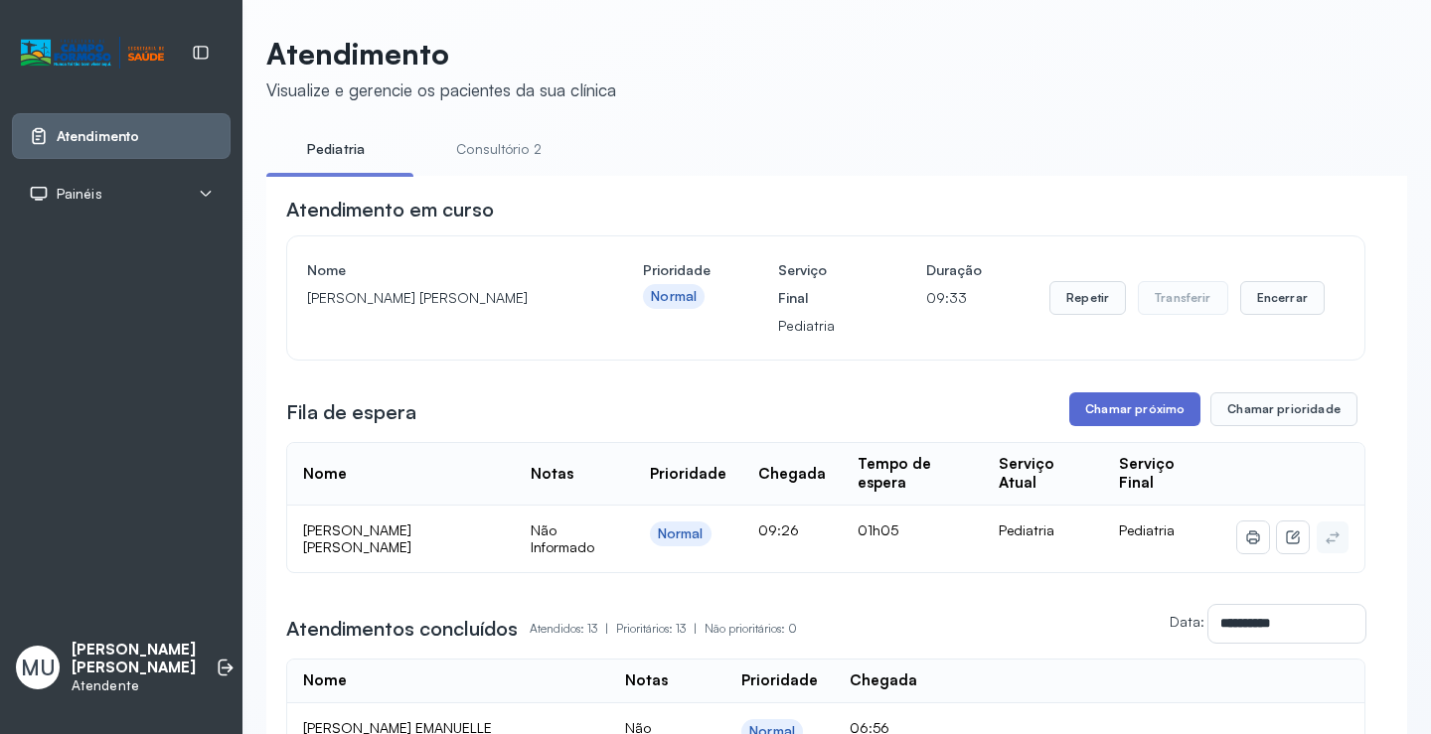
click at [1135, 407] on button "Chamar próximo" at bounding box center [1134, 410] width 131 height 34
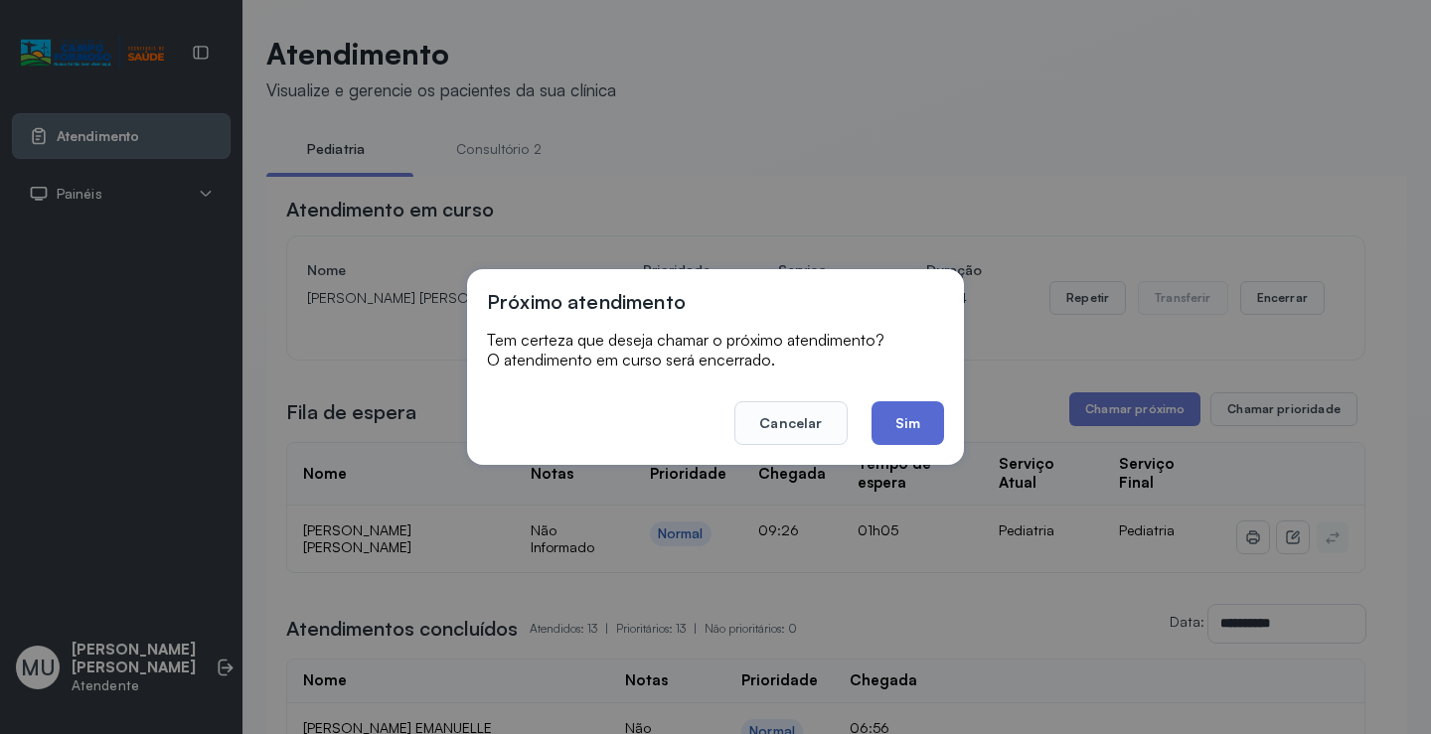
click at [906, 410] on button "Sim" at bounding box center [907, 423] width 73 height 44
